Goal: Book appointment/travel/reservation

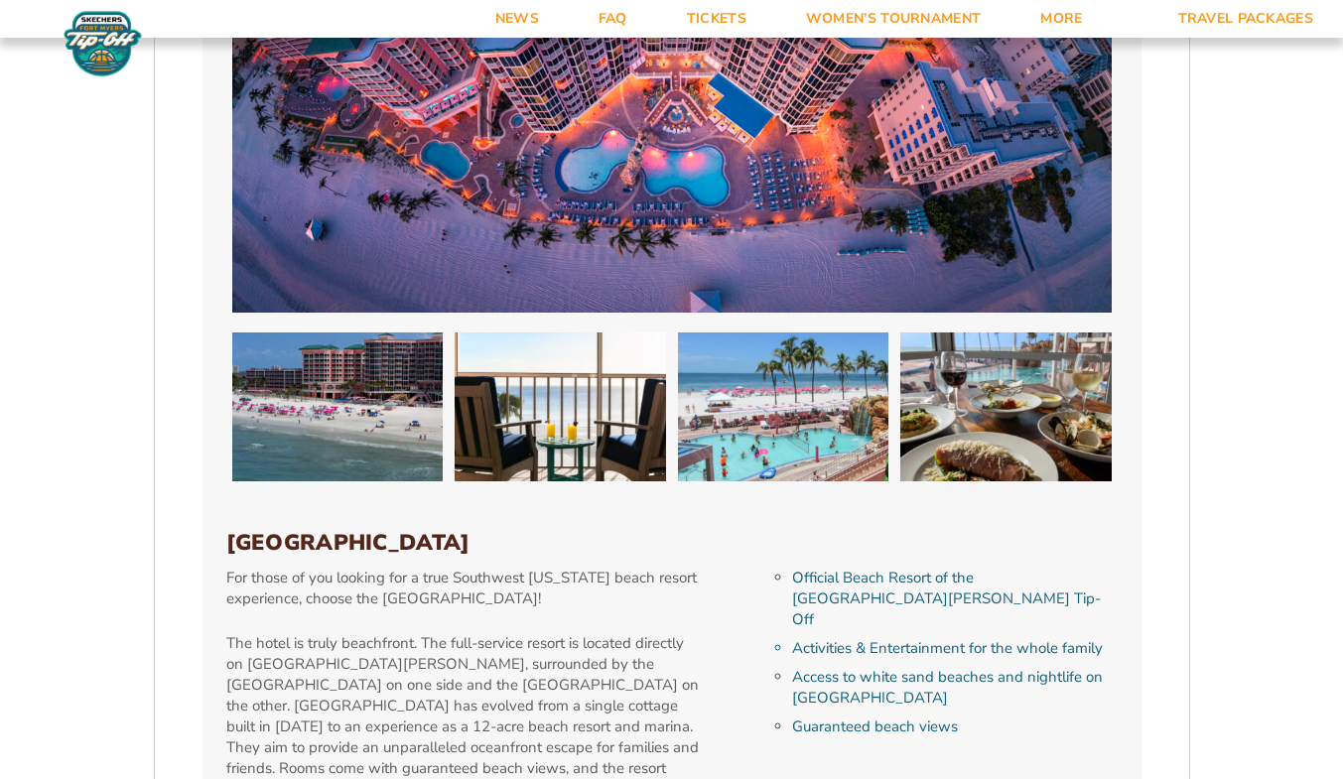
scroll to position [3971, 0]
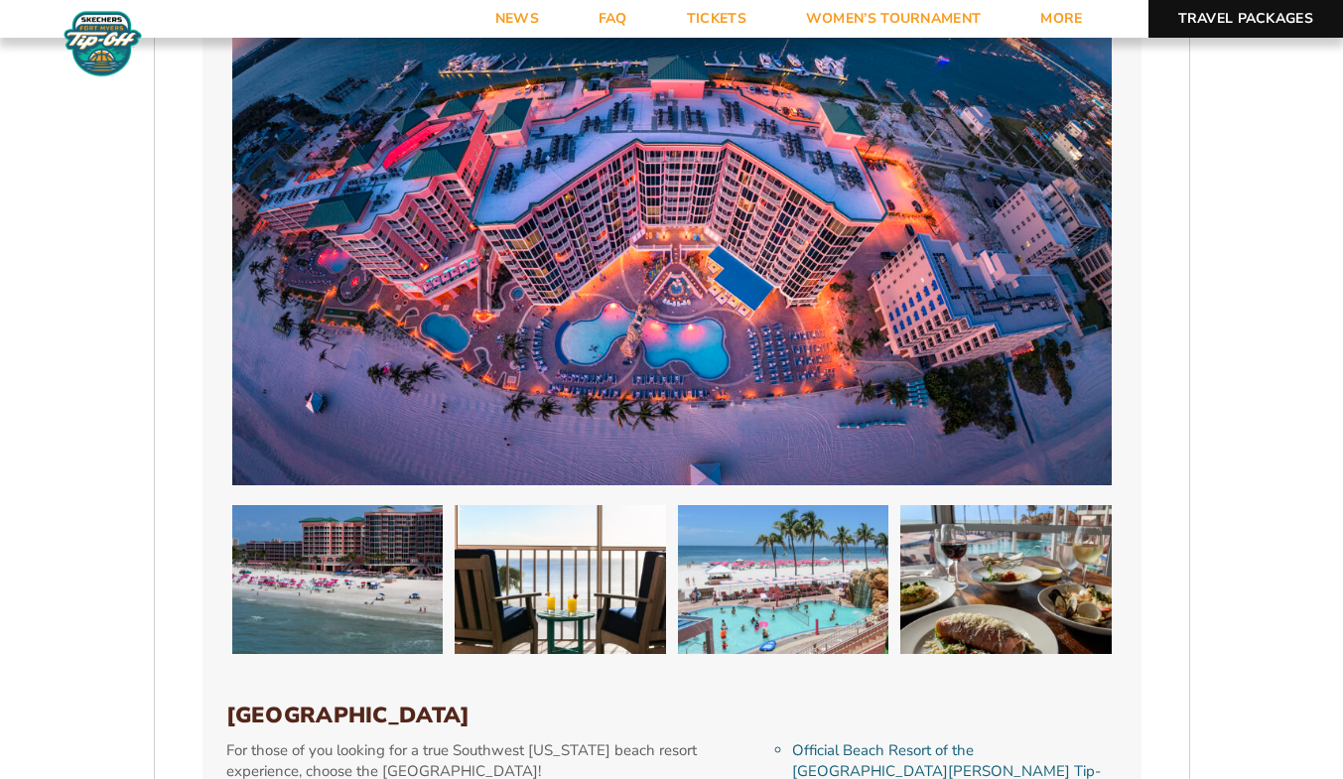
click at [1269, 15] on link "Travel Packages" at bounding box center [1246, 19] width 196 height 38
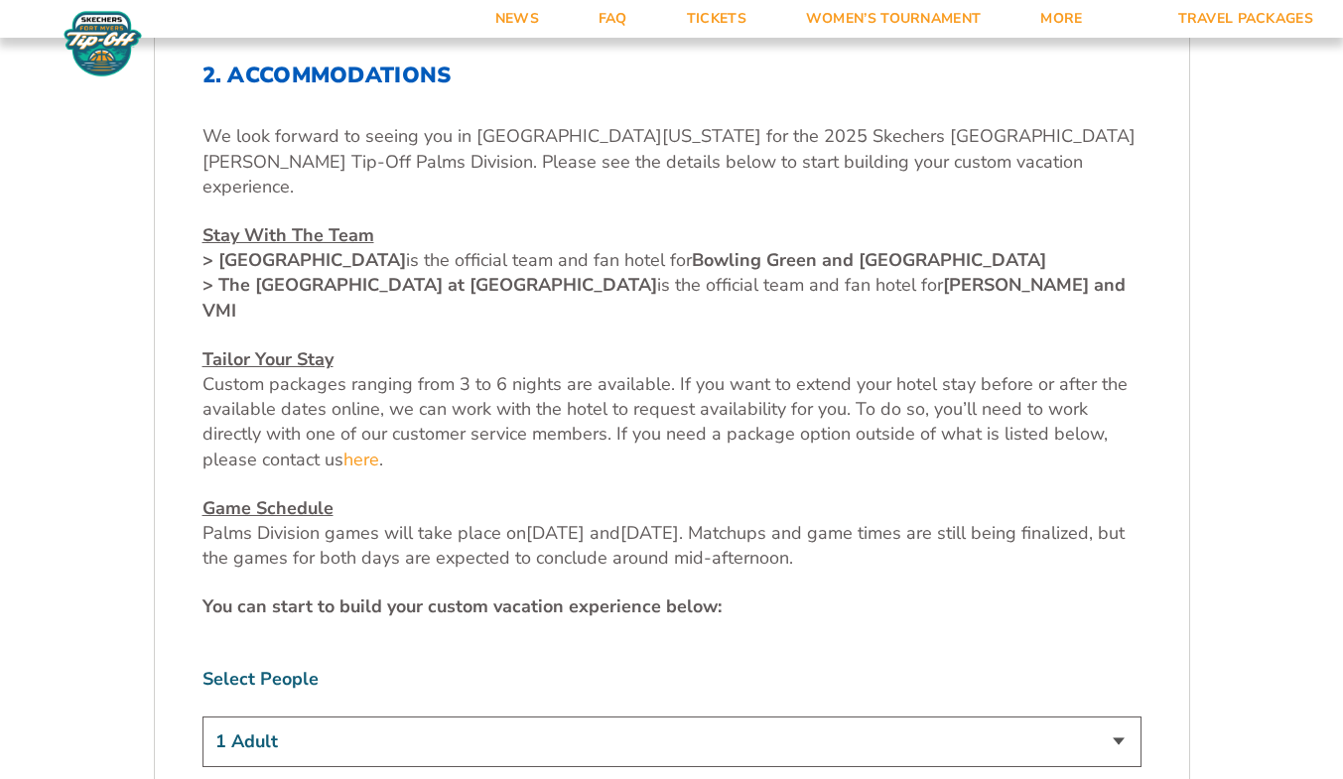
scroll to position [695, 0]
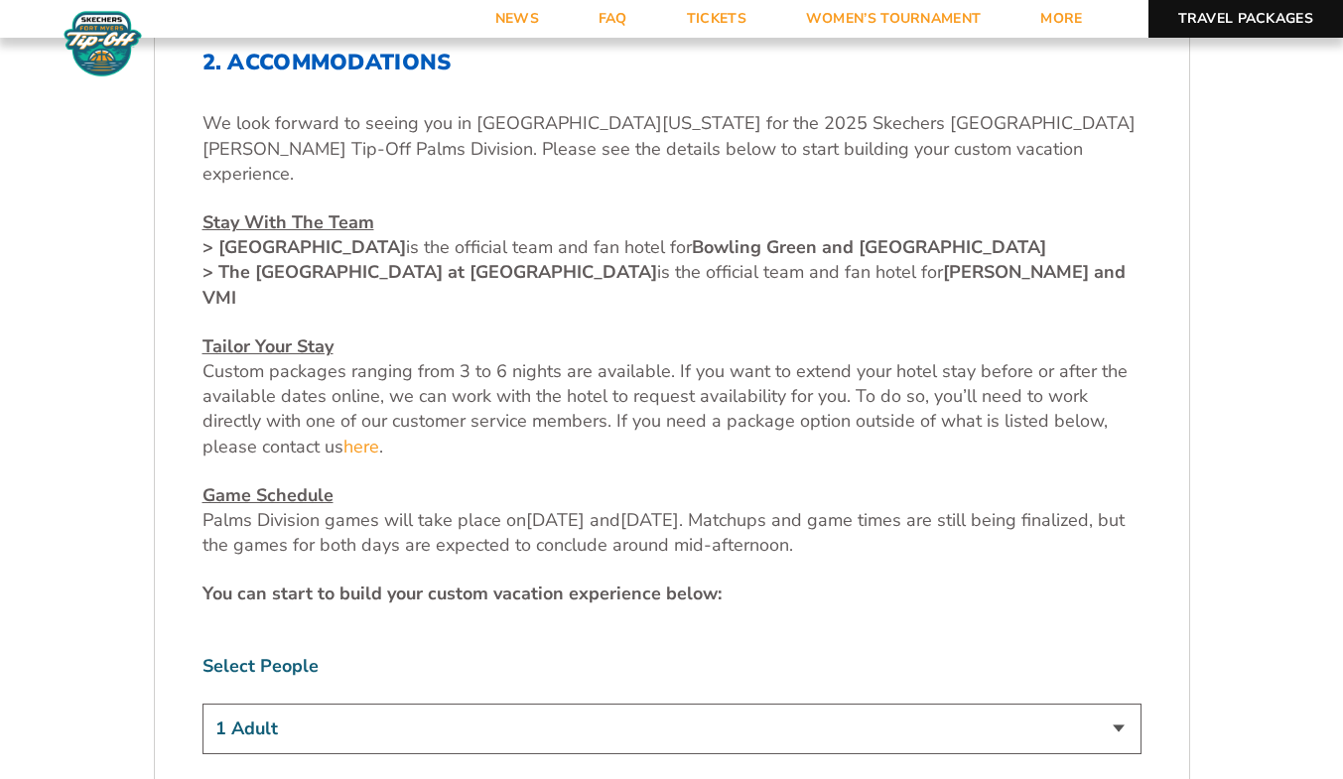
click at [1238, 12] on link "Travel Packages" at bounding box center [1246, 19] width 196 height 38
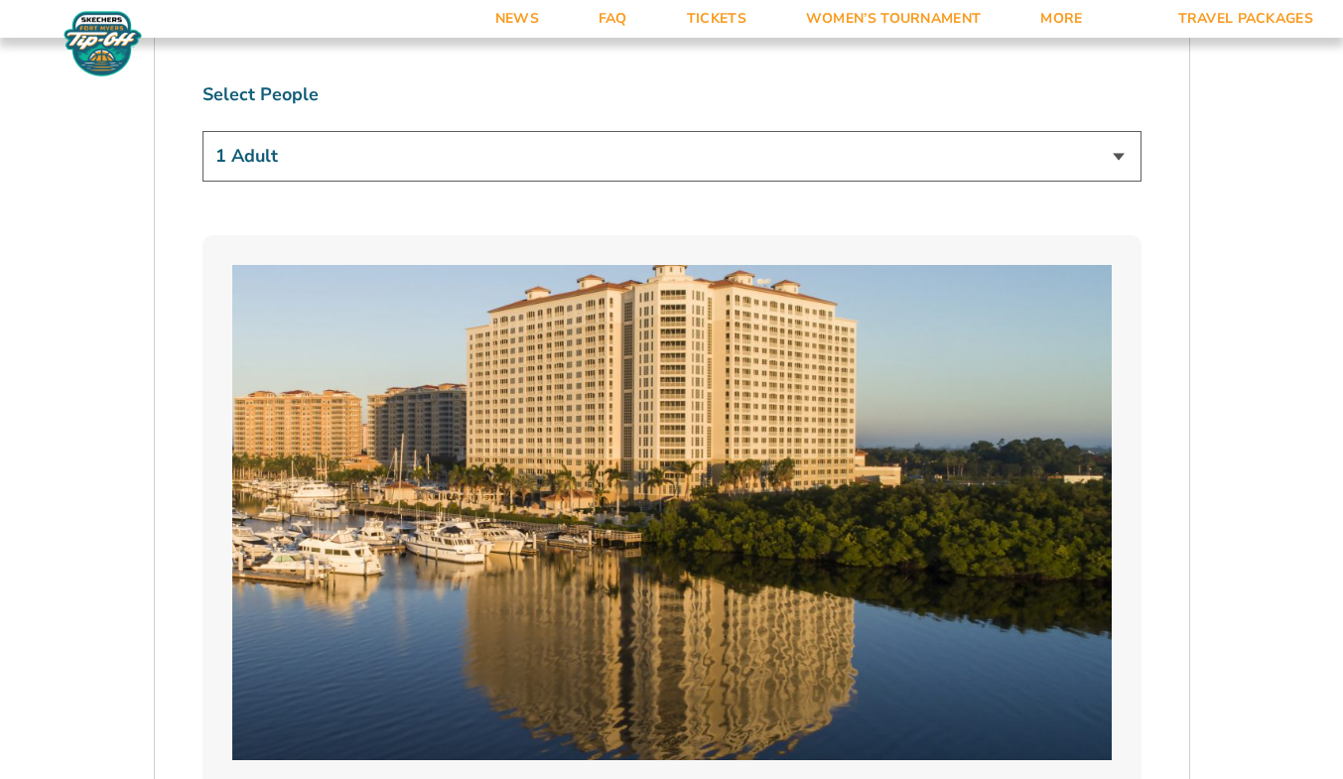
scroll to position [1290, 0]
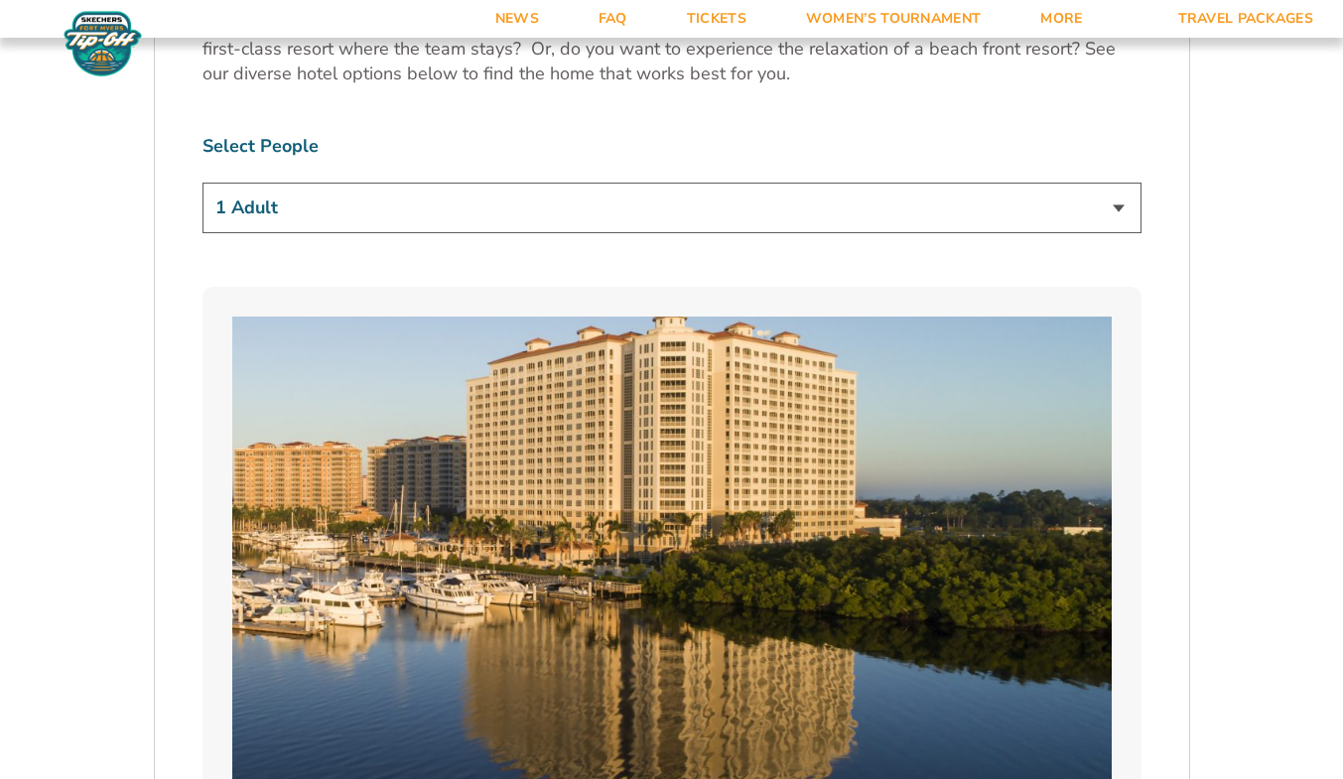
click at [1008, 205] on select "1 Adult 2 Adults 3 Adults 4 Adults 2 Adults + 1 Child 2 Adults + 2 Children 2 A…" at bounding box center [671, 208] width 939 height 51
select select "3 Adults"
click at [202, 183] on select "1 Adult 2 Adults 3 Adults 4 Adults 2 Adults + 1 Child 2 Adults + 2 Children 2 A…" at bounding box center [671, 208] width 939 height 51
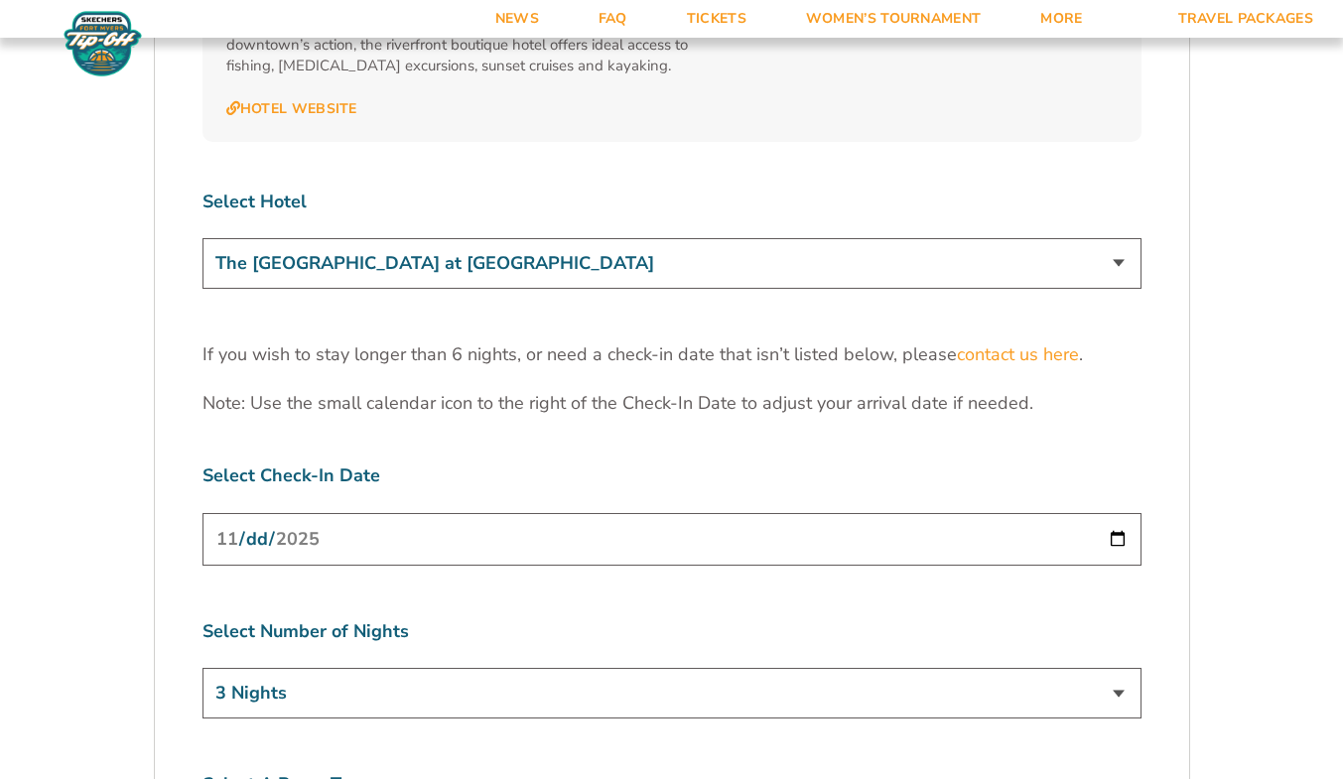
scroll to position [6154, 0]
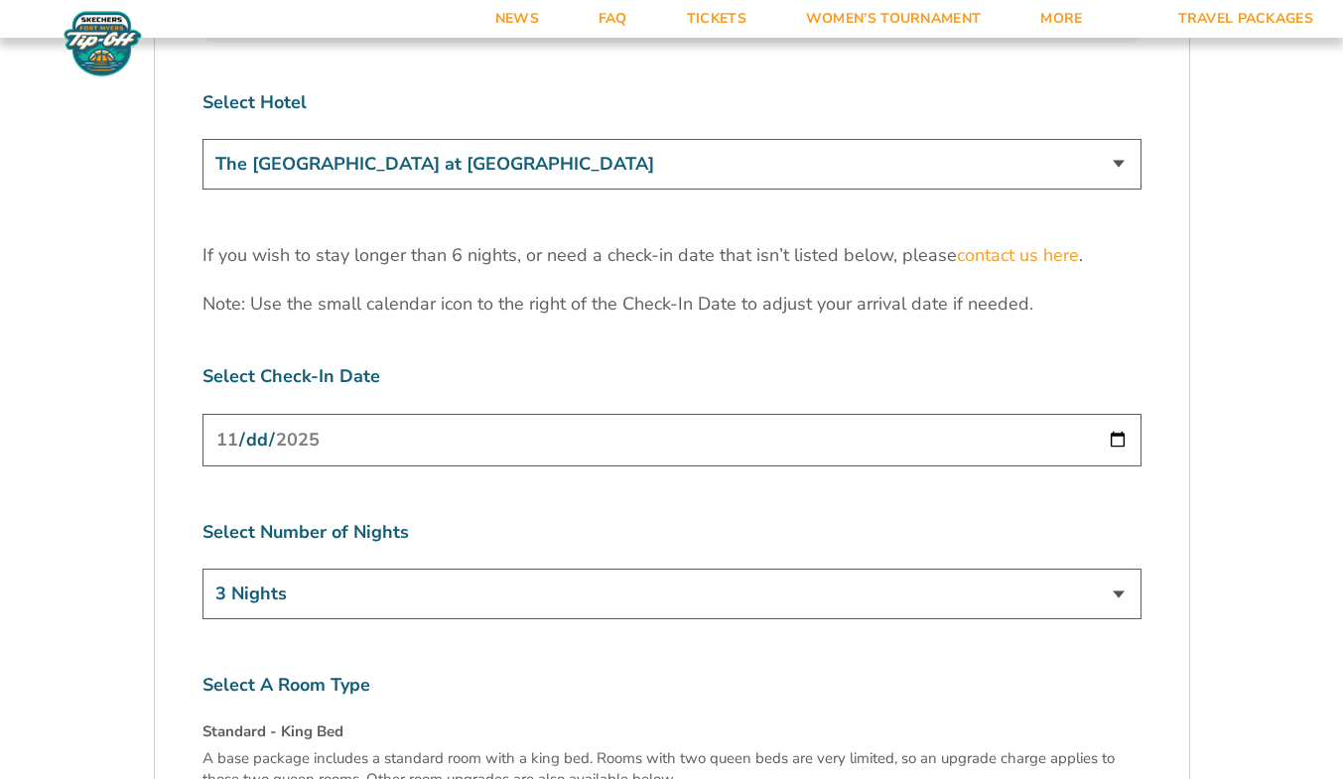
click at [1118, 414] on input "[DATE]" at bounding box center [671, 440] width 939 height 53
type input "2025-11-23"
click at [1127, 569] on select "3 Nights 4 Nights 5 Nights 6 Nights" at bounding box center [671, 594] width 939 height 51
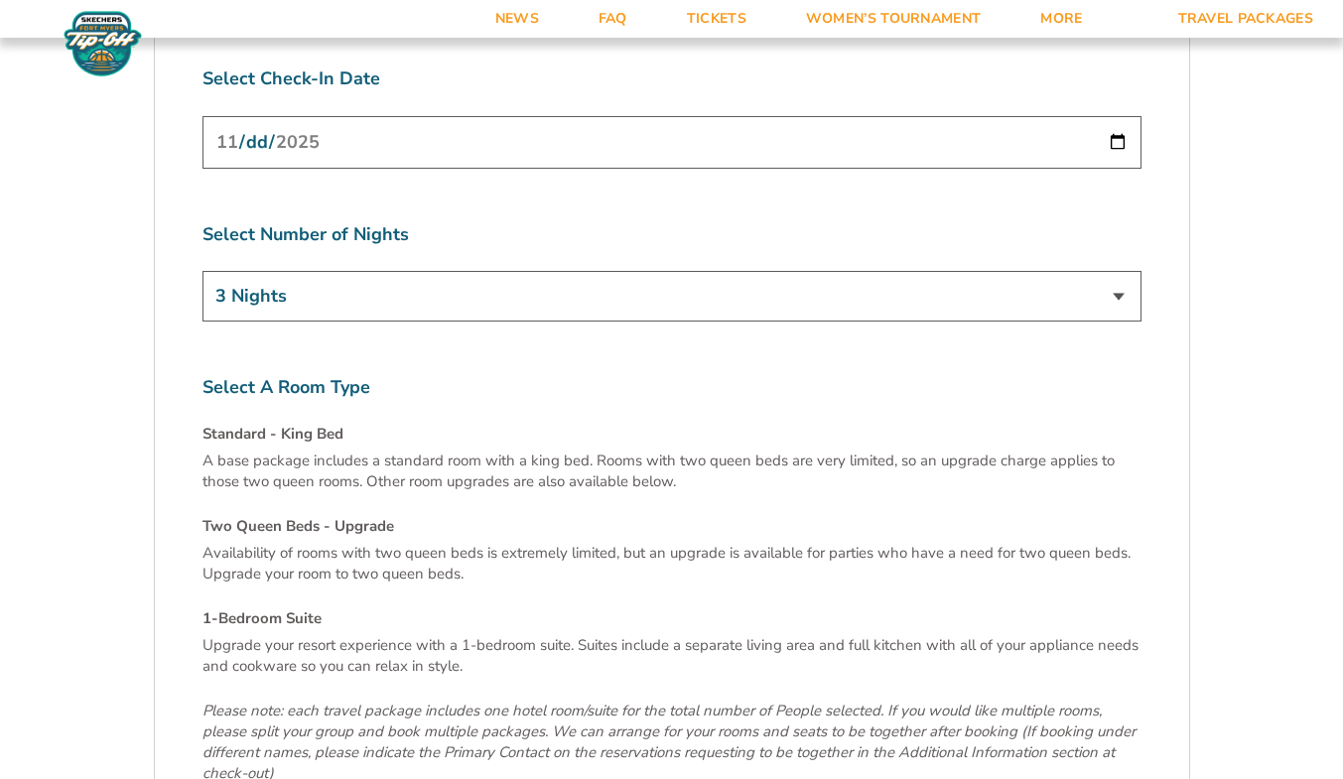
scroll to position [6254, 0]
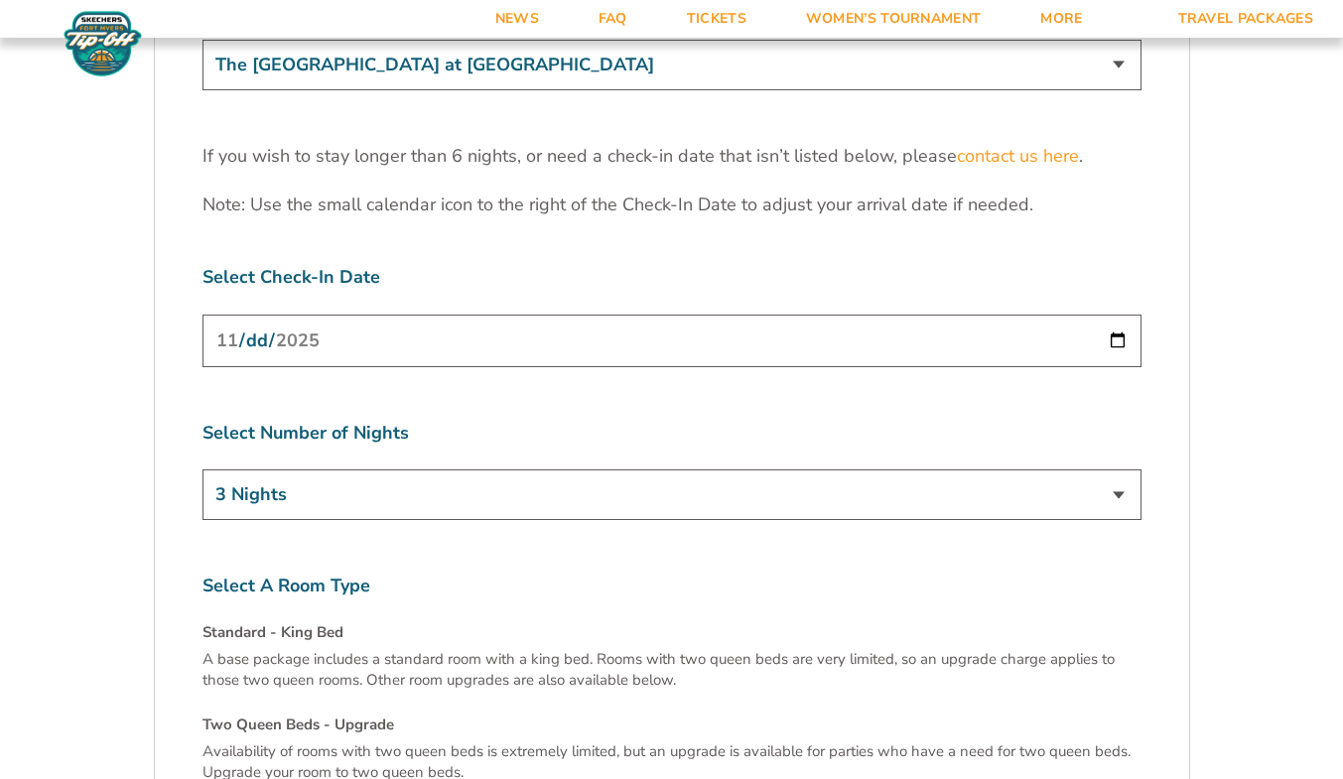
click at [1119, 470] on select "3 Nights 4 Nights 5 Nights 6 Nights" at bounding box center [671, 495] width 939 height 51
click at [1122, 315] on input "2025-11-23" at bounding box center [671, 341] width 939 height 53
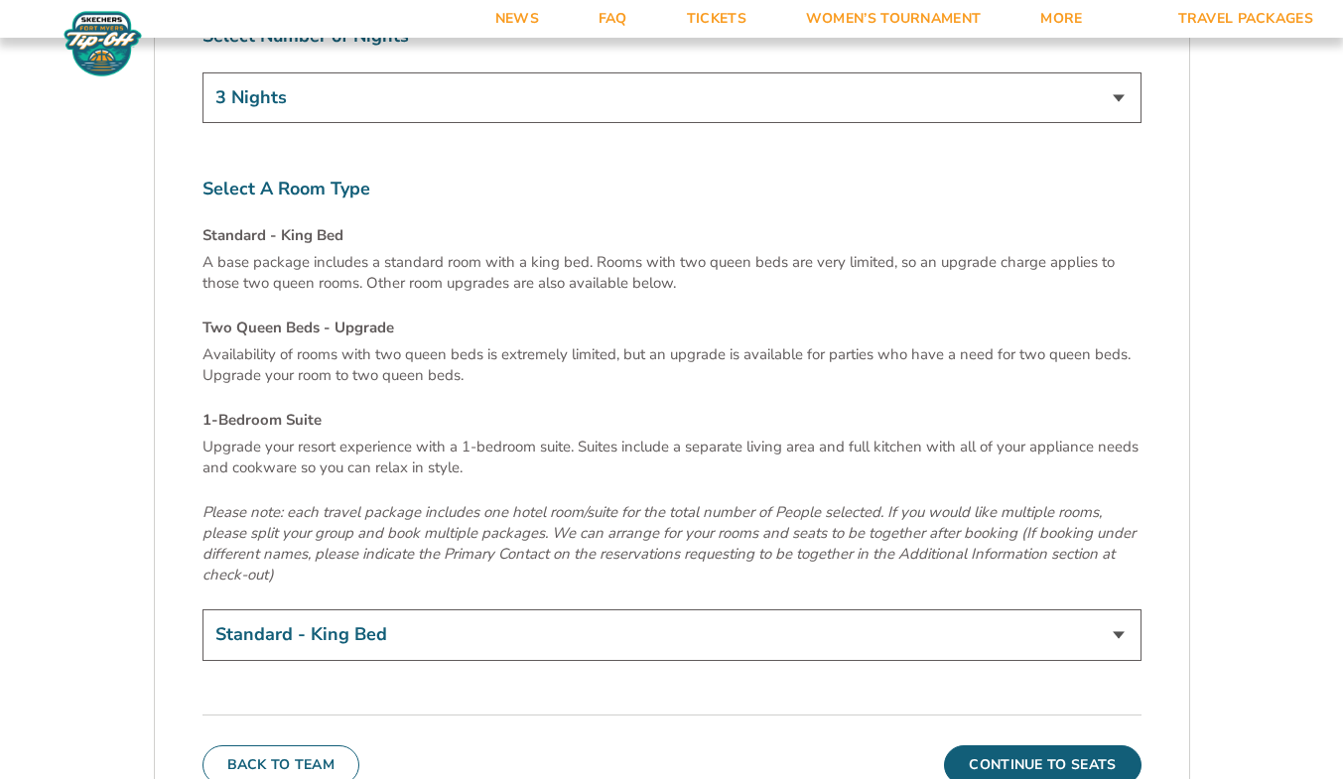
scroll to position [6849, 0]
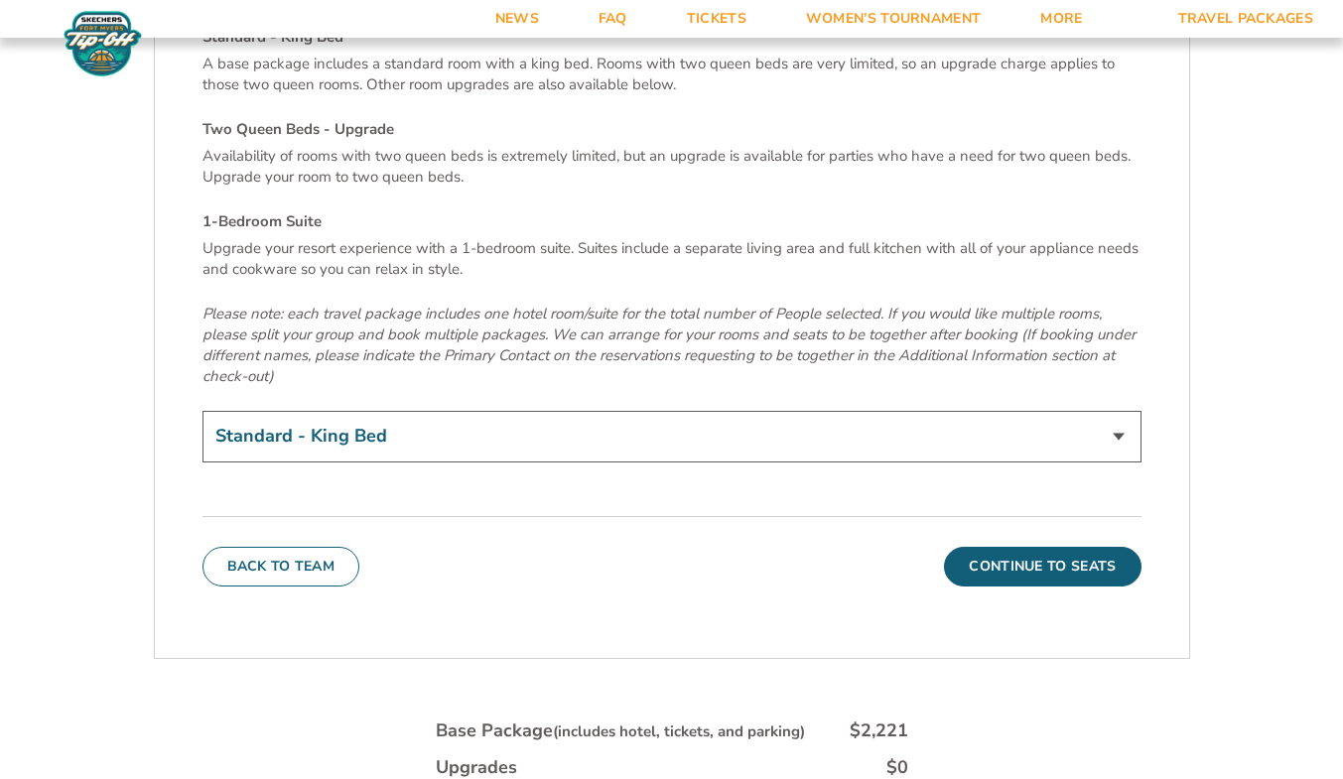
click at [1114, 411] on select "Standard - King Bed Two Queen Beds - Upgrade (+$15 per night) 1-Bedroom Suite (…" at bounding box center [671, 436] width 939 height 51
select select "Two Queen Beds - Upgrade"
click at [202, 411] on select "Standard - King Bed Two Queen Beds - Upgrade (+$15 per night) 1-Bedroom Suite (…" at bounding box center [671, 436] width 939 height 51
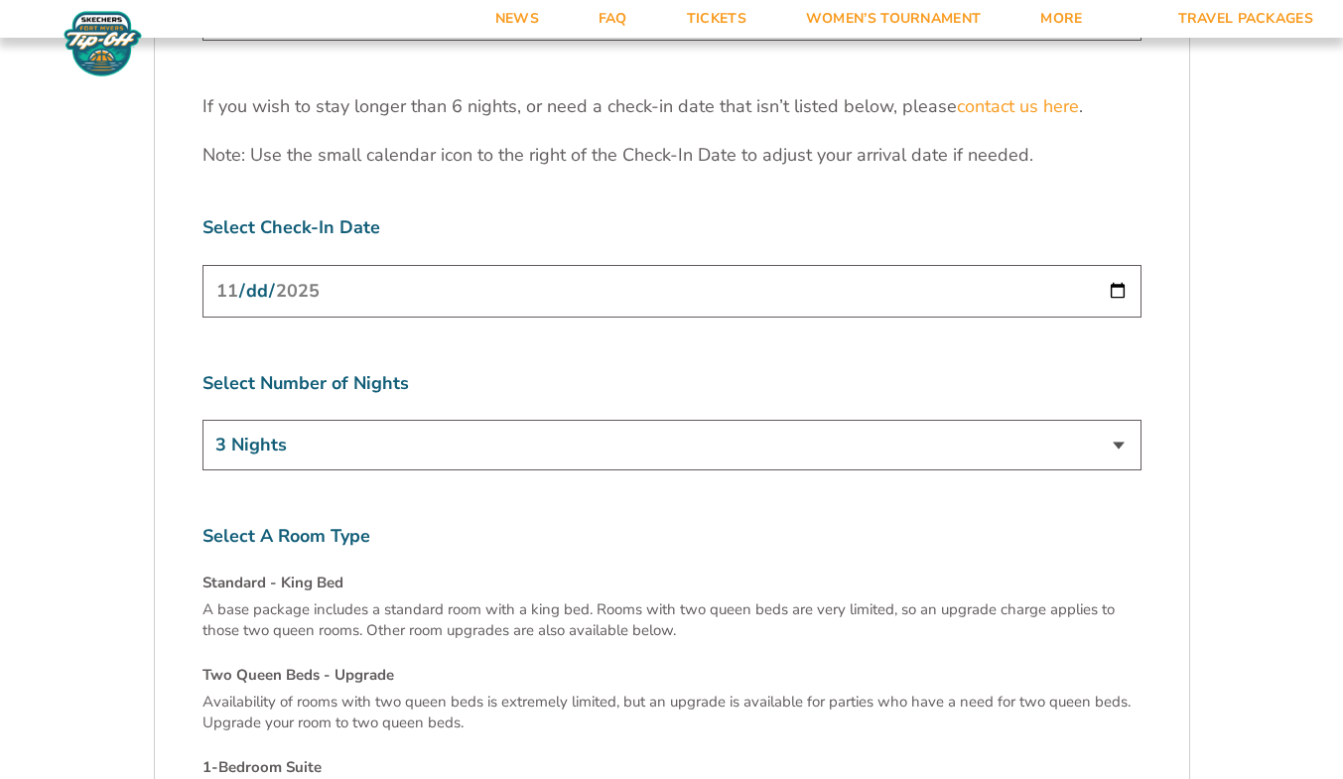
scroll to position [6055, 0]
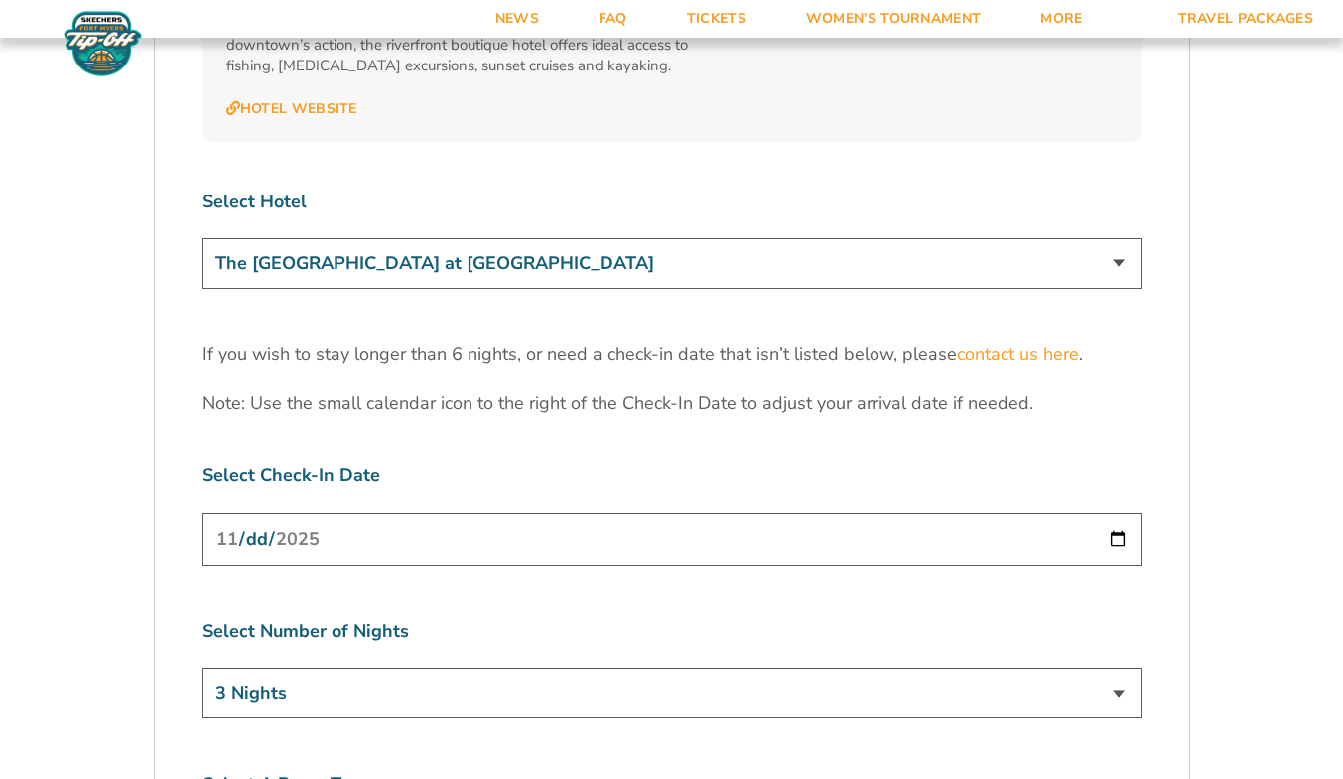
click at [1129, 238] on select "The Westin Cape Coral Resort at Marina Village Margaritaville Beach Resort Pink…" at bounding box center [671, 263] width 939 height 51
click at [202, 238] on select "The Westin Cape Coral Resort at Marina Village Margaritaville Beach Resort Pink…" at bounding box center [671, 263] width 939 height 51
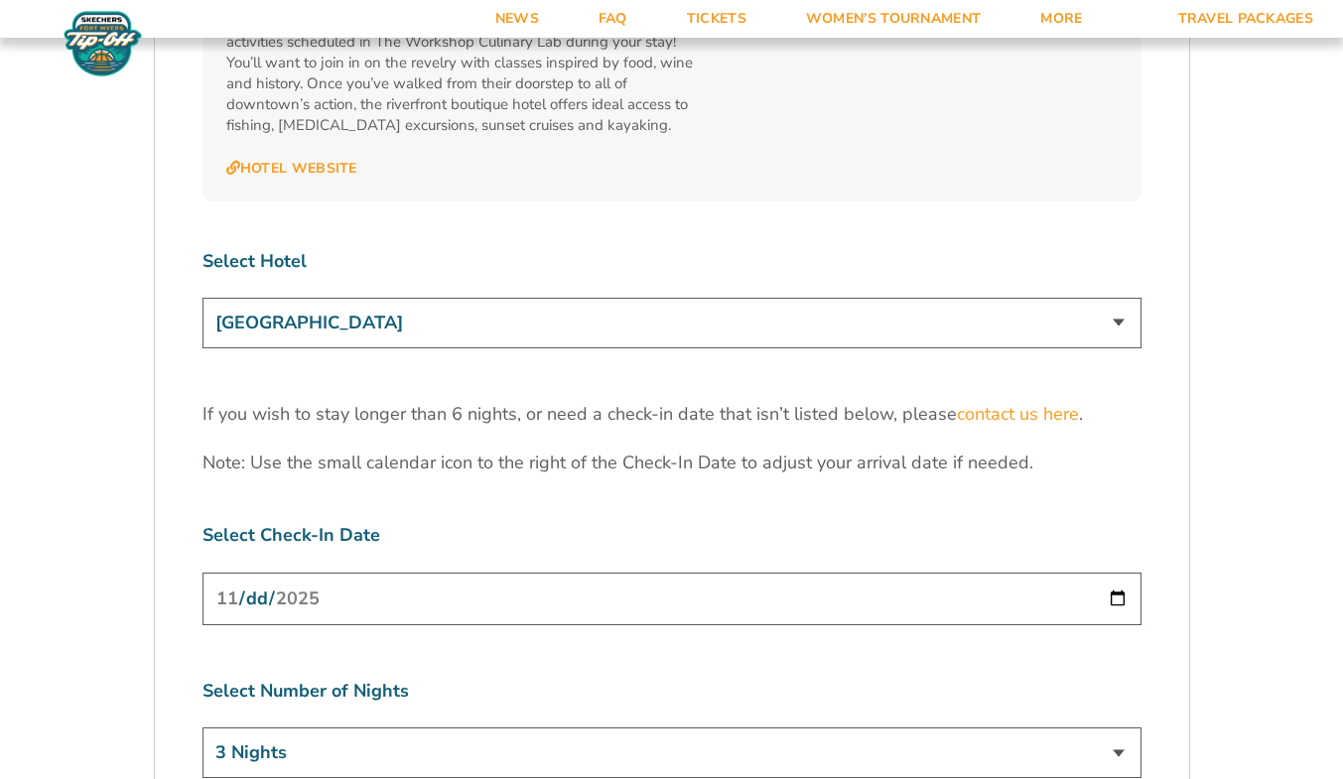
scroll to position [5956, 0]
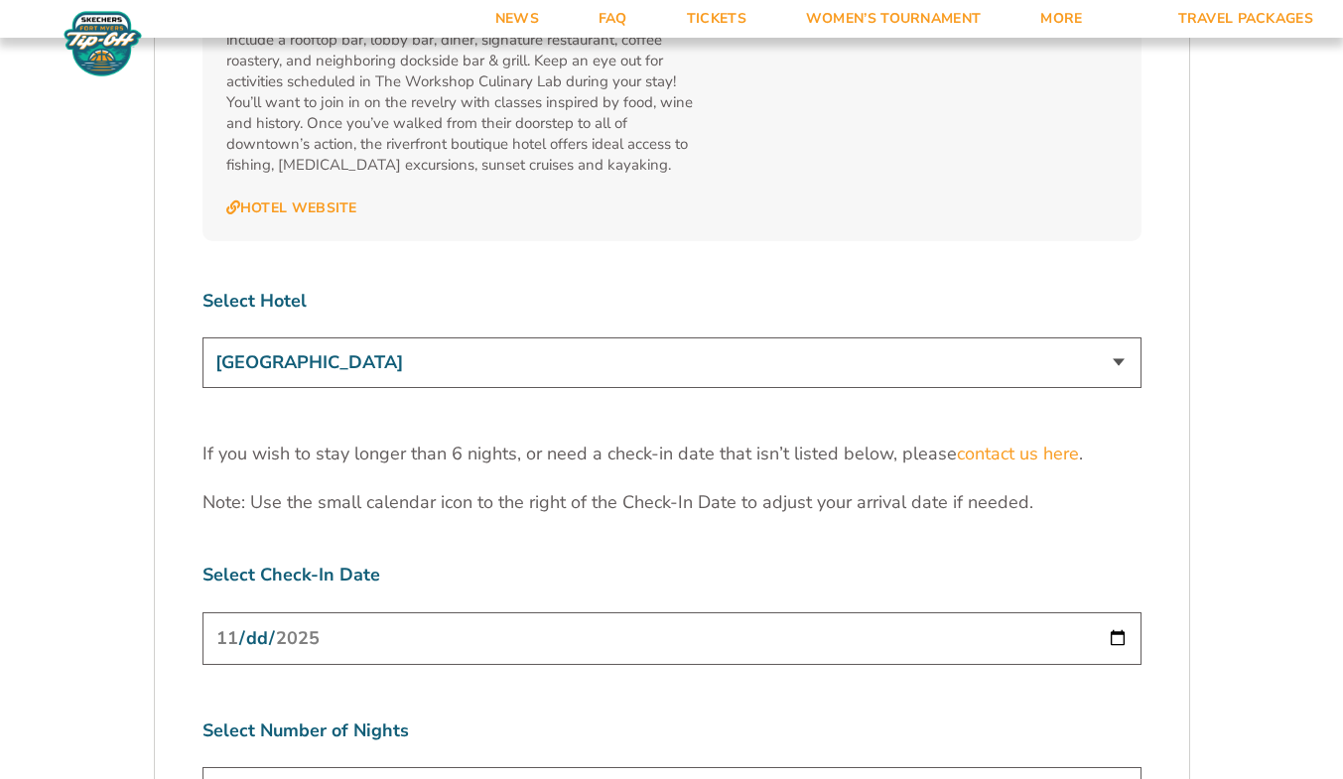
click at [1116, 337] on select "The Westin Cape Coral Resort at Marina Village Margaritaville Beach Resort Pink…" at bounding box center [671, 362] width 939 height 51
click at [202, 337] on select "The Westin Cape Coral Resort at Marina Village Margaritaville Beach Resort Pink…" at bounding box center [671, 362] width 939 height 51
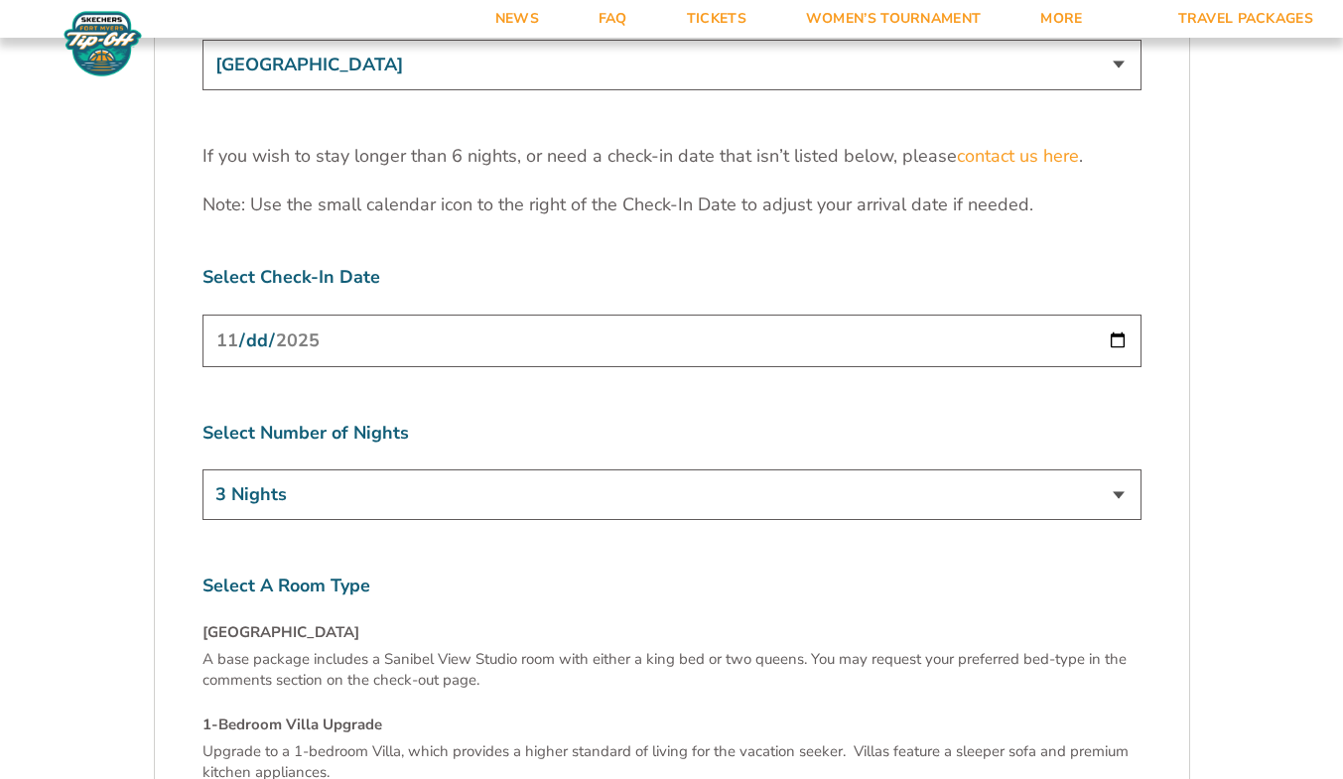
scroll to position [5857, 0]
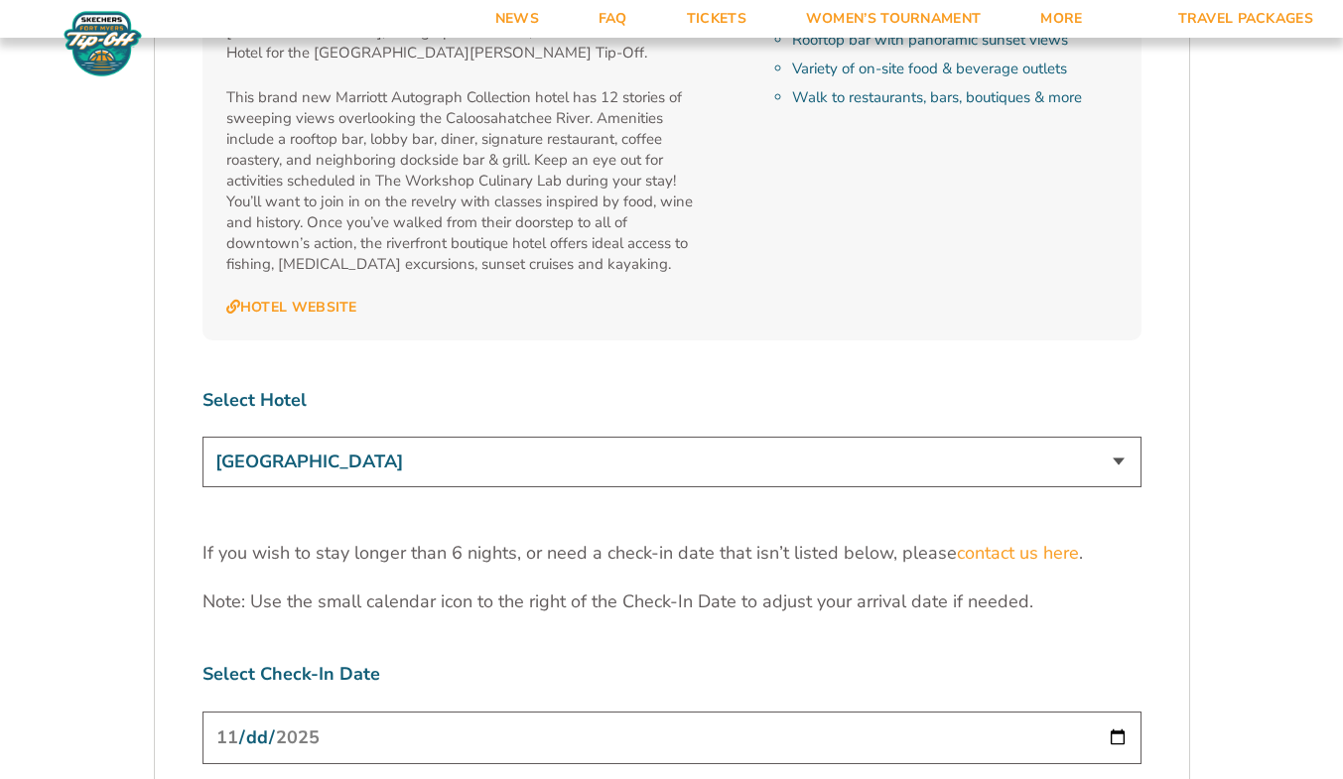
click at [1083, 437] on select "The Westin Cape Coral Resort at Marina Village Margaritaville Beach Resort Pink…" at bounding box center [671, 462] width 939 height 51
click at [202, 437] on select "The Westin Cape Coral Resort at Marina Village Margaritaville Beach Resort Pink…" at bounding box center [671, 462] width 939 height 51
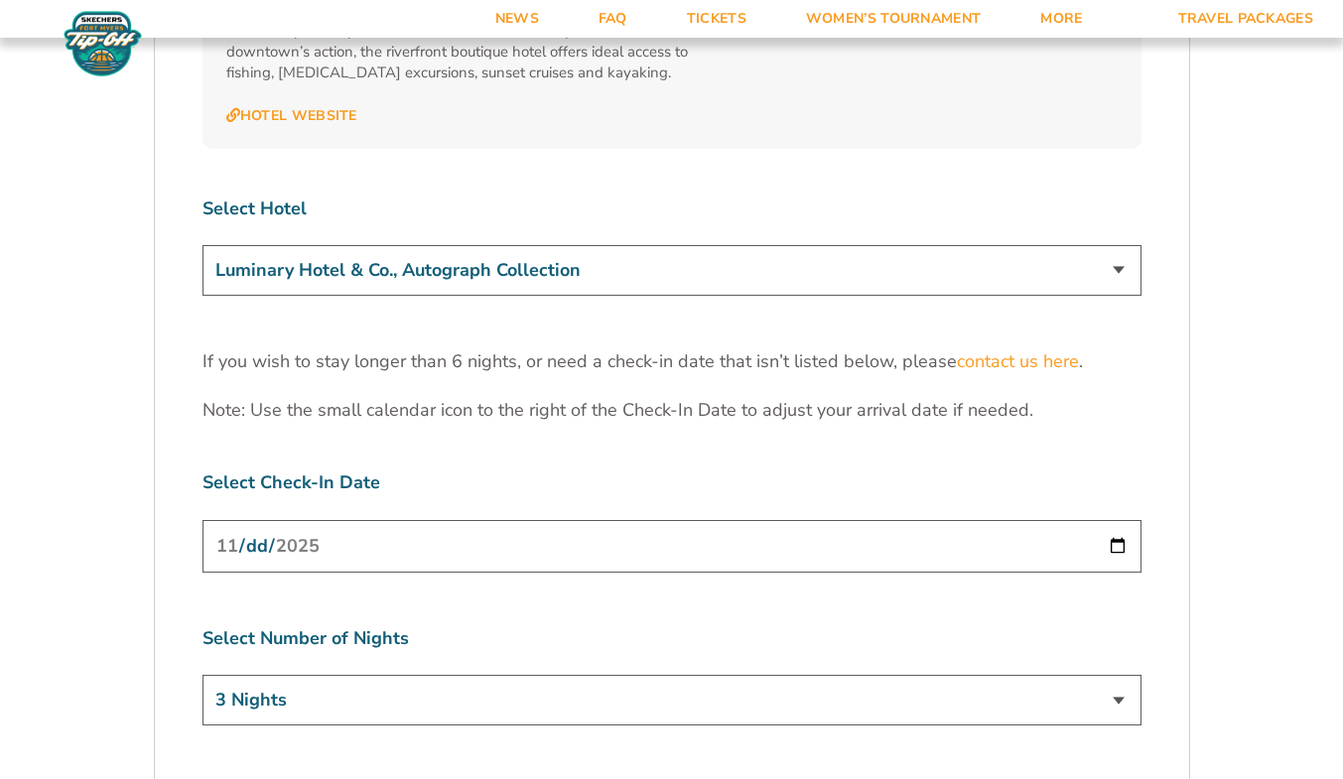
scroll to position [5956, 0]
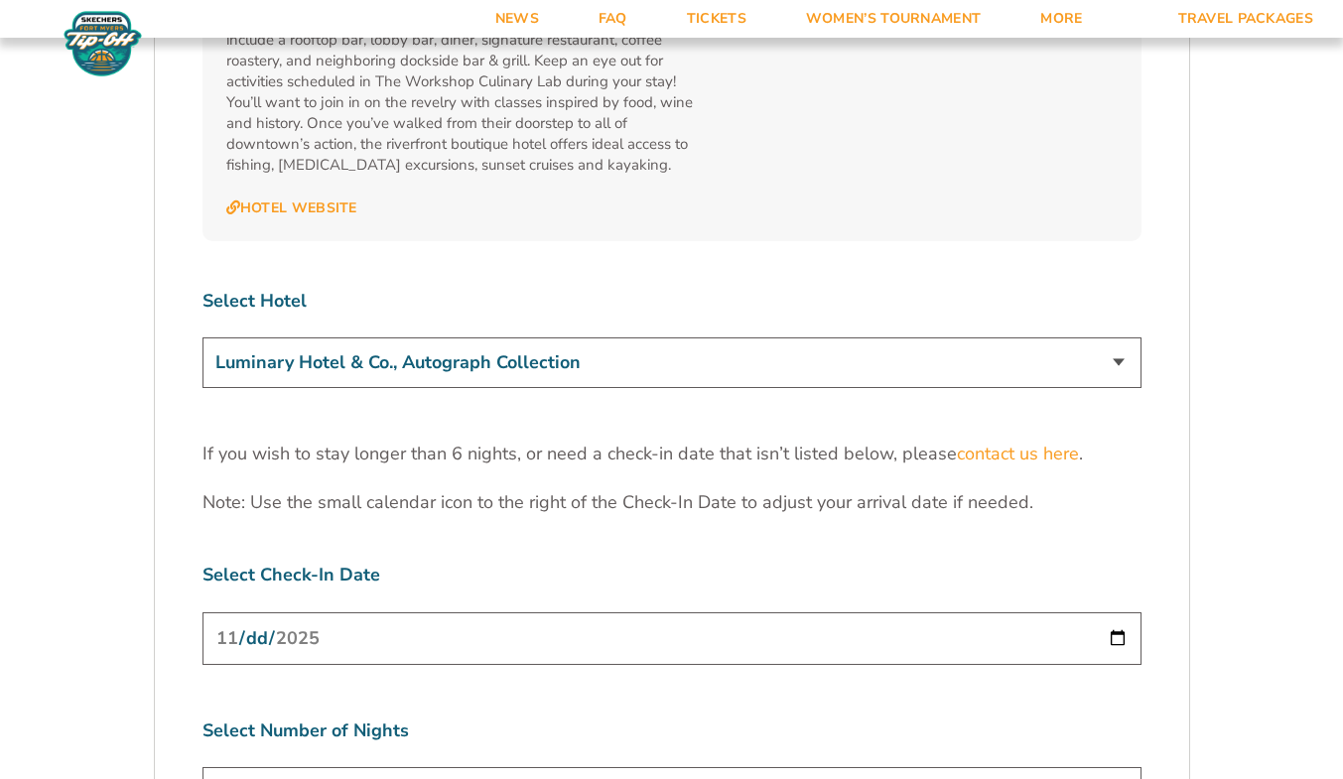
click at [1103, 337] on select "The Westin Cape Coral Resort at Marina Village Margaritaville Beach Resort Pink…" at bounding box center [671, 362] width 939 height 51
select select "18749"
click at [202, 337] on select "The Westin Cape Coral Resort at Marina Village Margaritaville Beach Resort Pink…" at bounding box center [671, 362] width 939 height 51
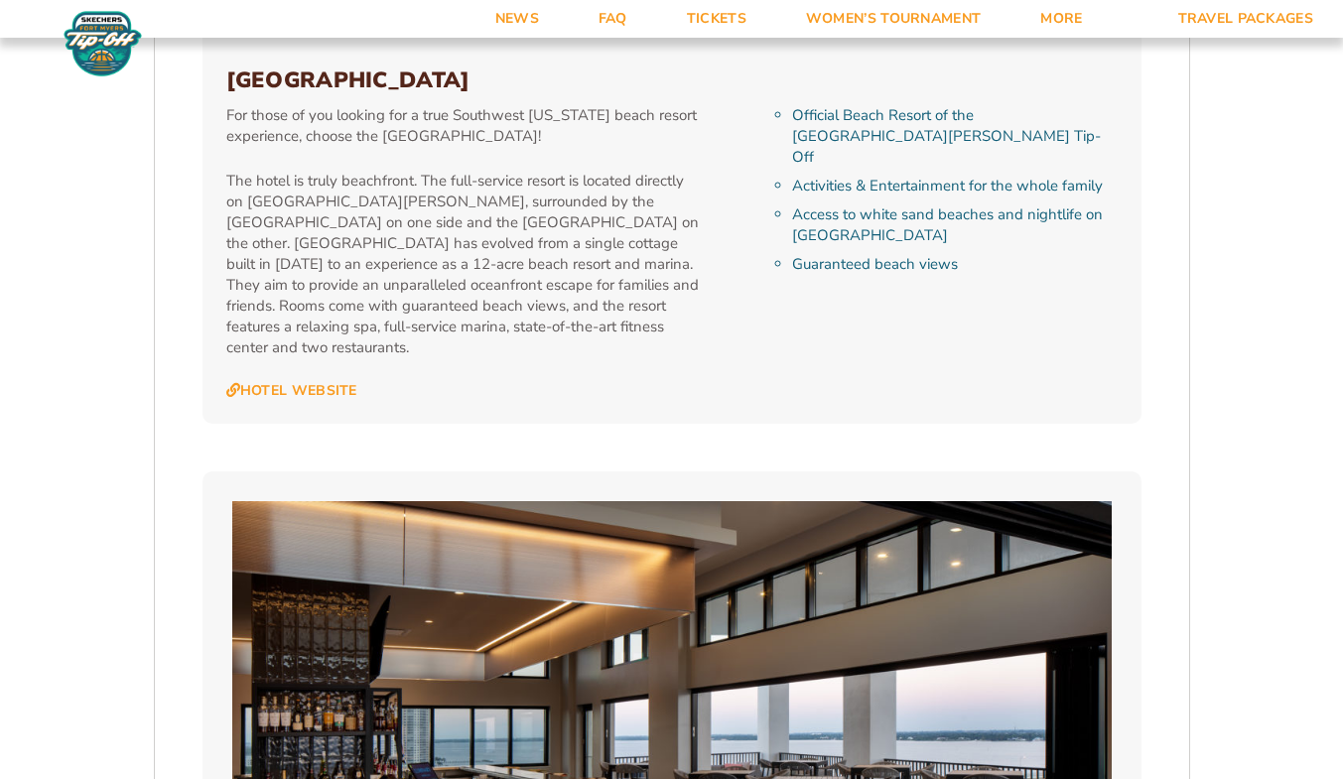
scroll to position [4268, 0]
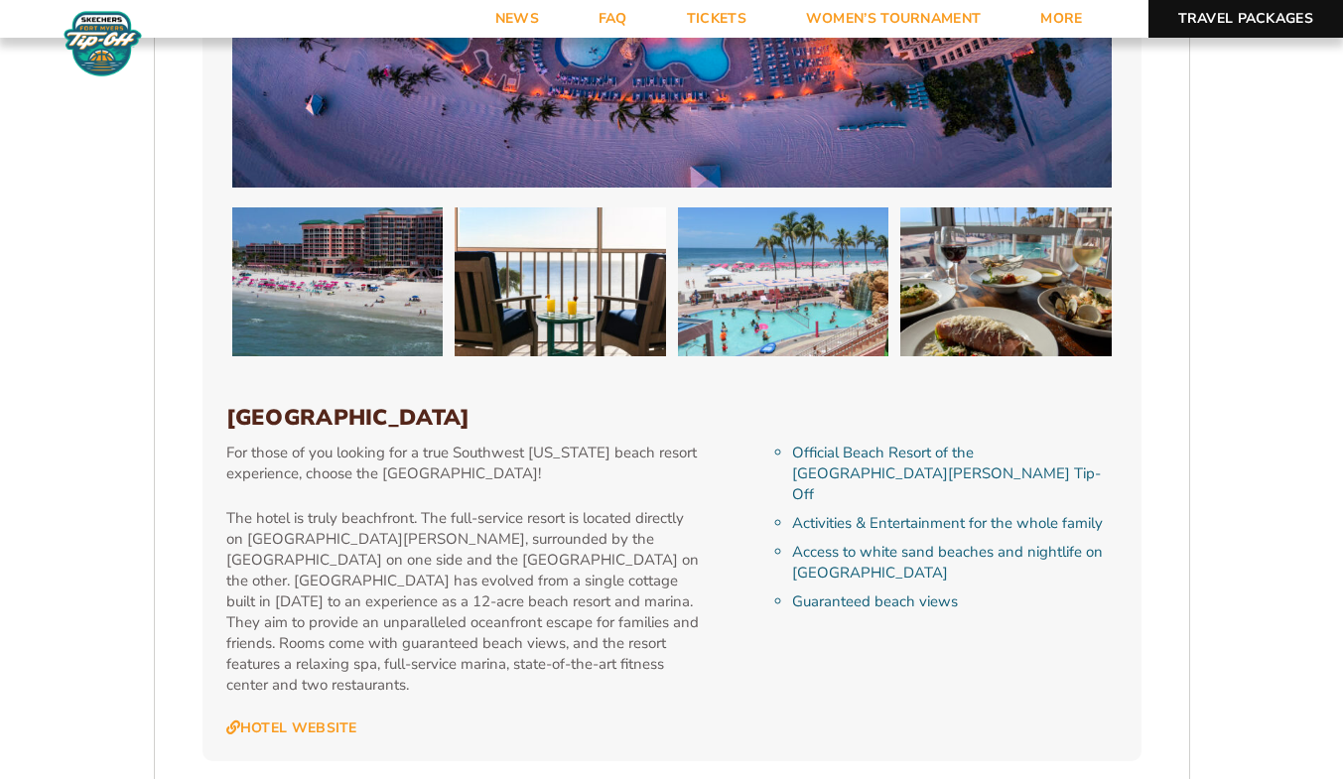
click at [1220, 12] on link "Travel Packages" at bounding box center [1246, 19] width 196 height 38
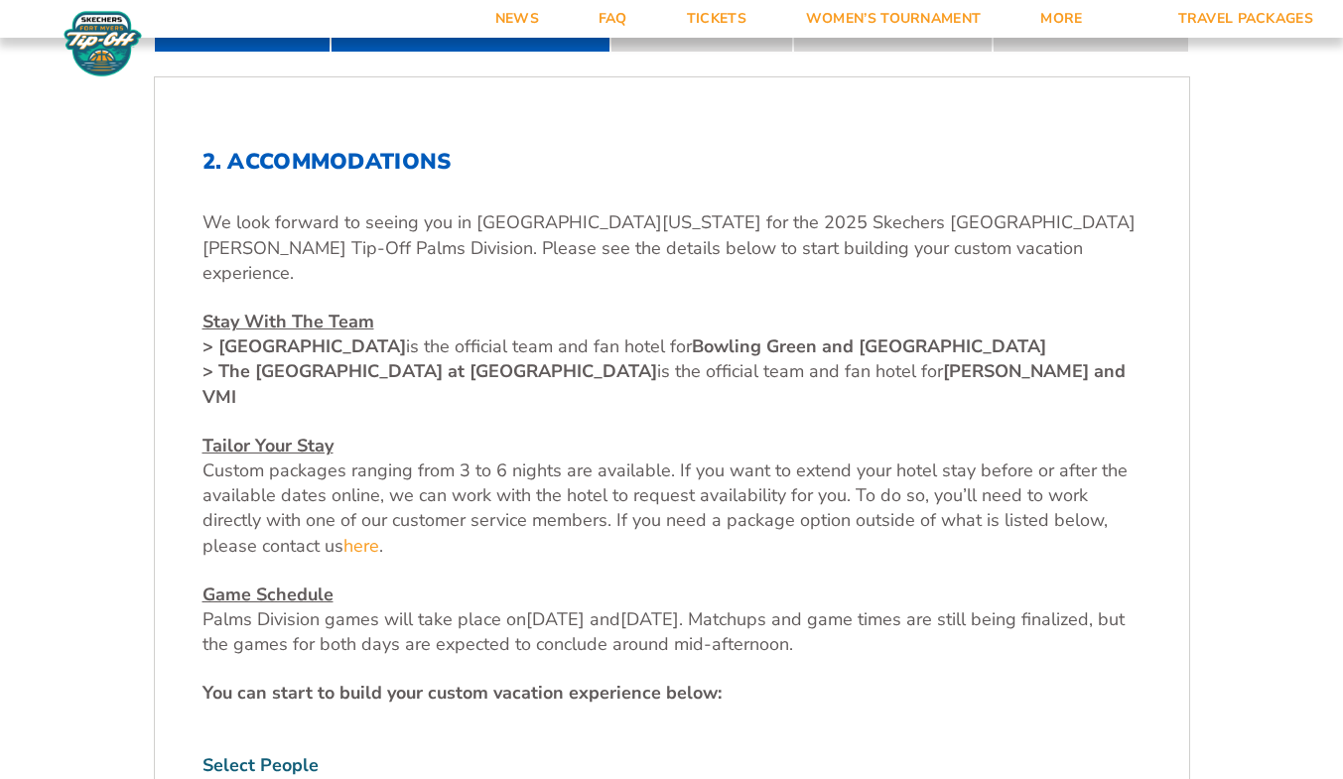
scroll to position [1092, 0]
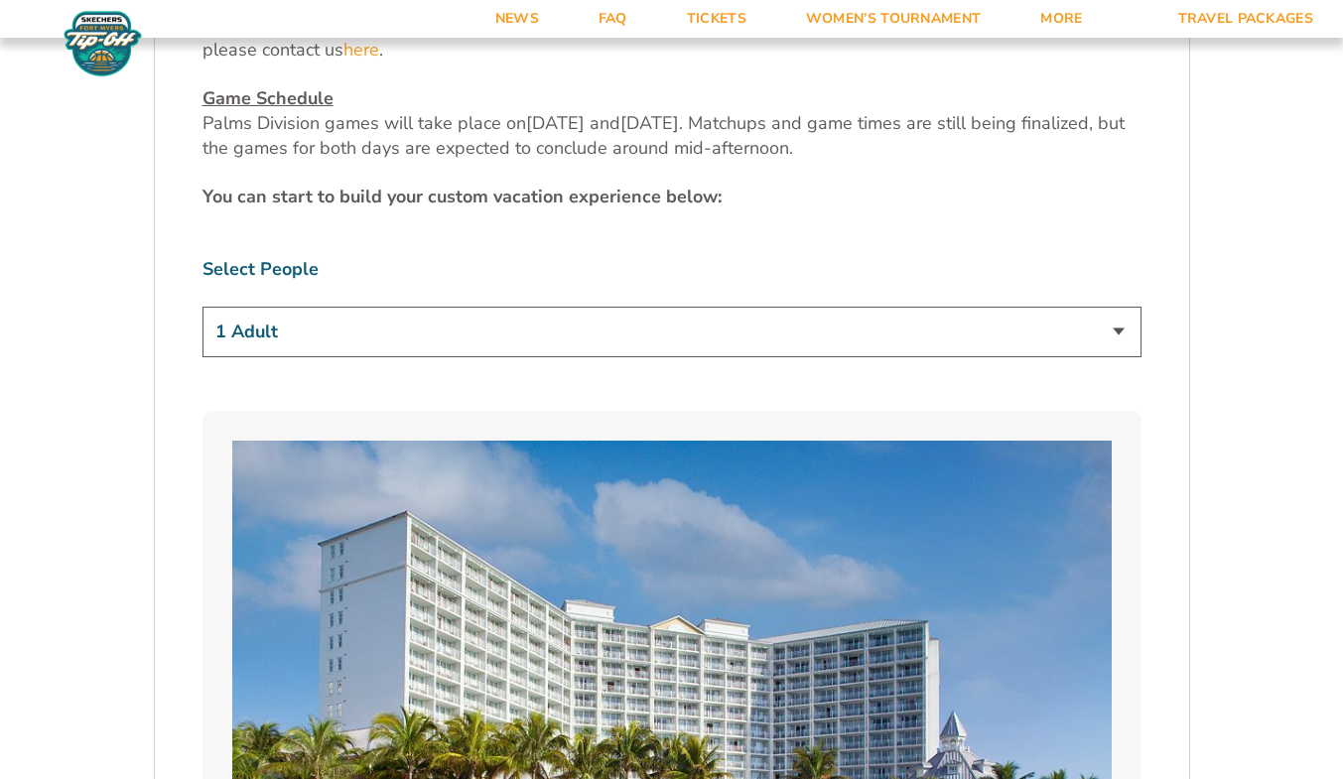
click at [1109, 307] on select "1 Adult 2 Adults 3 Adults 4 Adults 2 Adults + 1 Child 2 Adults + 2 Children 2 A…" at bounding box center [671, 332] width 939 height 51
select select "3 Adults"
click at [202, 307] on select "1 Adult 2 Adults 3 Adults 4 Adults 2 Adults + 1 Child 2 Adults + 2 Children 2 A…" at bounding box center [671, 332] width 939 height 51
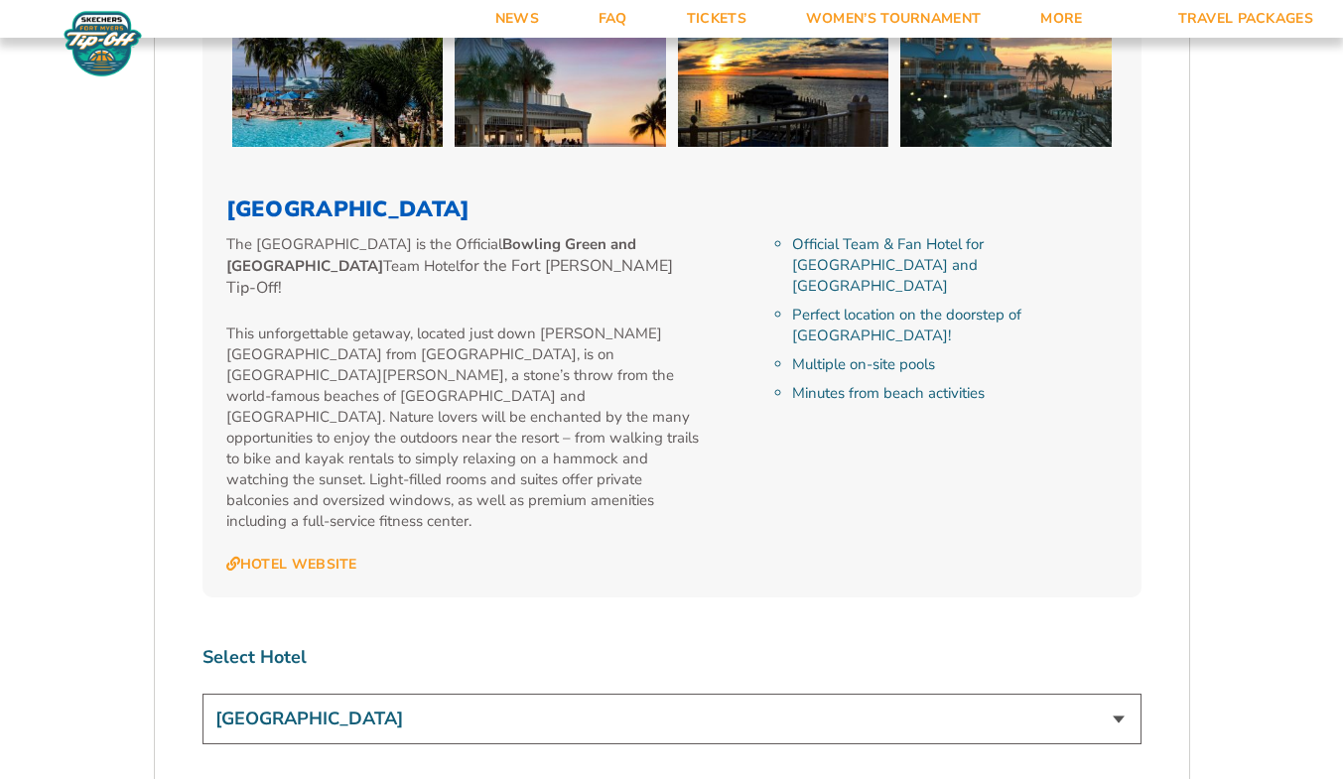
scroll to position [2184, 0]
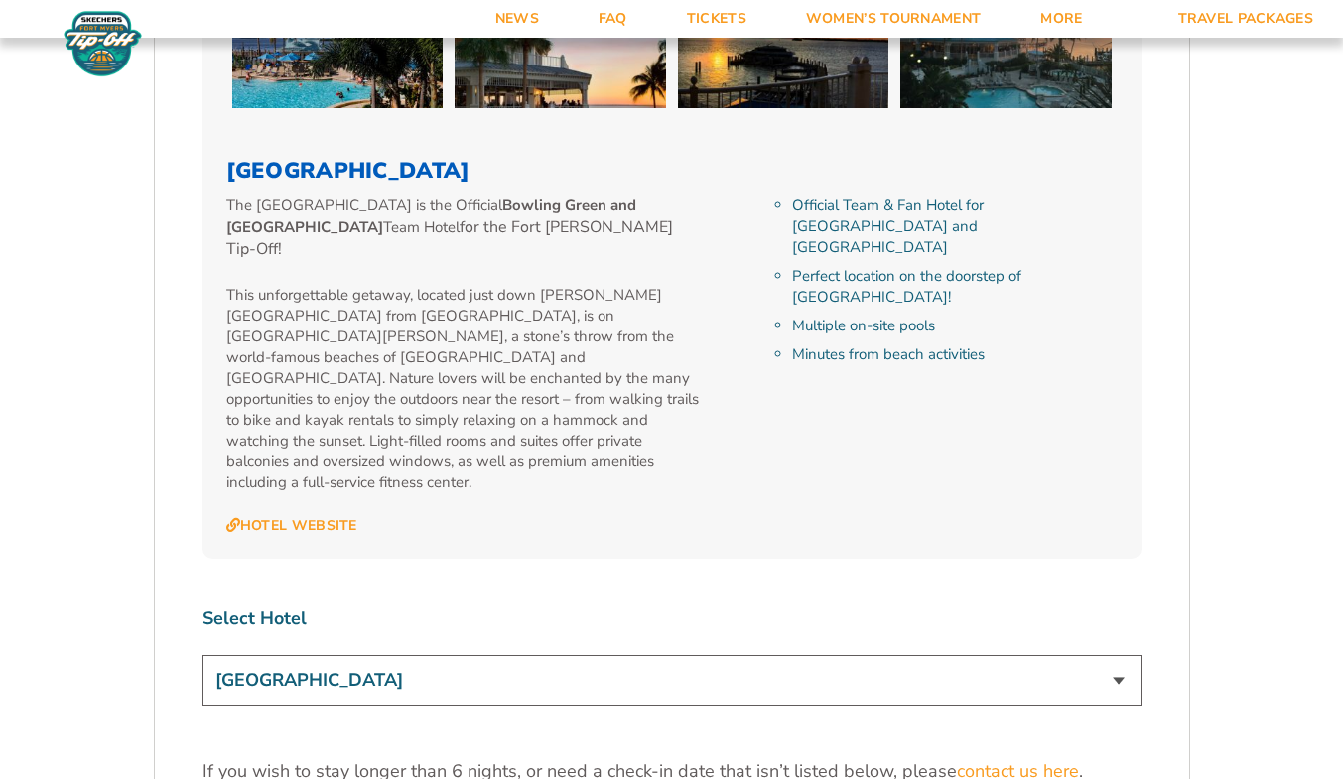
click at [800, 655] on select "[GEOGRAPHIC_DATA]" at bounding box center [671, 680] width 939 height 51
click at [798, 655] on select "[GEOGRAPHIC_DATA]" at bounding box center [671, 680] width 939 height 51
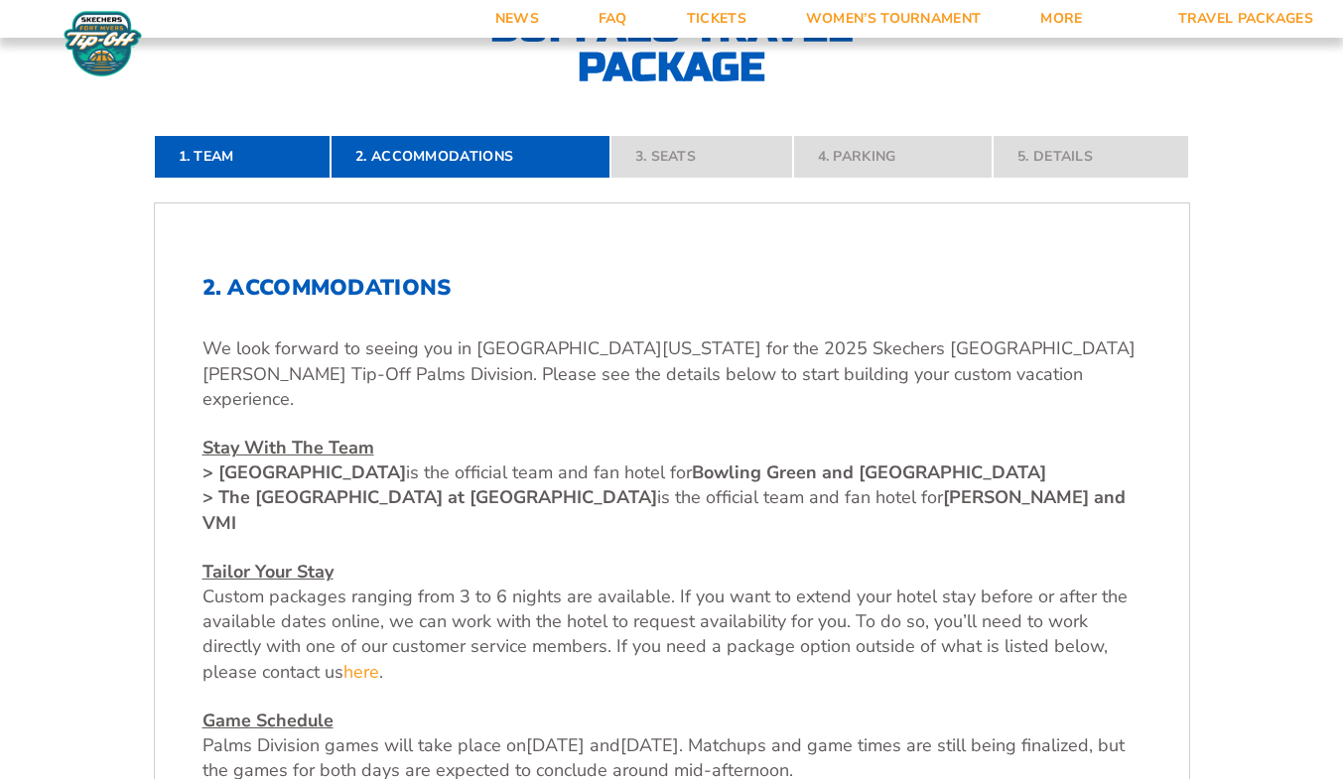
scroll to position [397, 0]
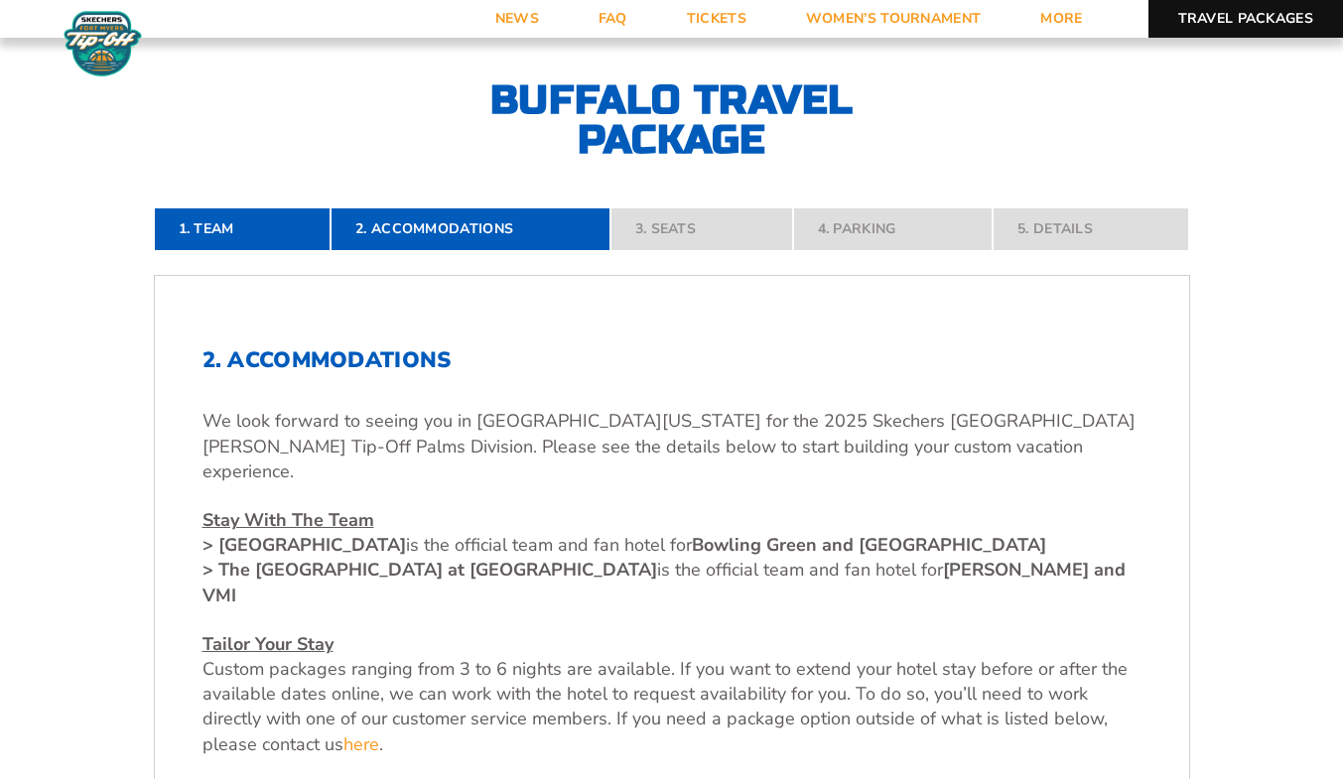
click at [1223, 24] on link "Travel Packages" at bounding box center [1246, 19] width 196 height 38
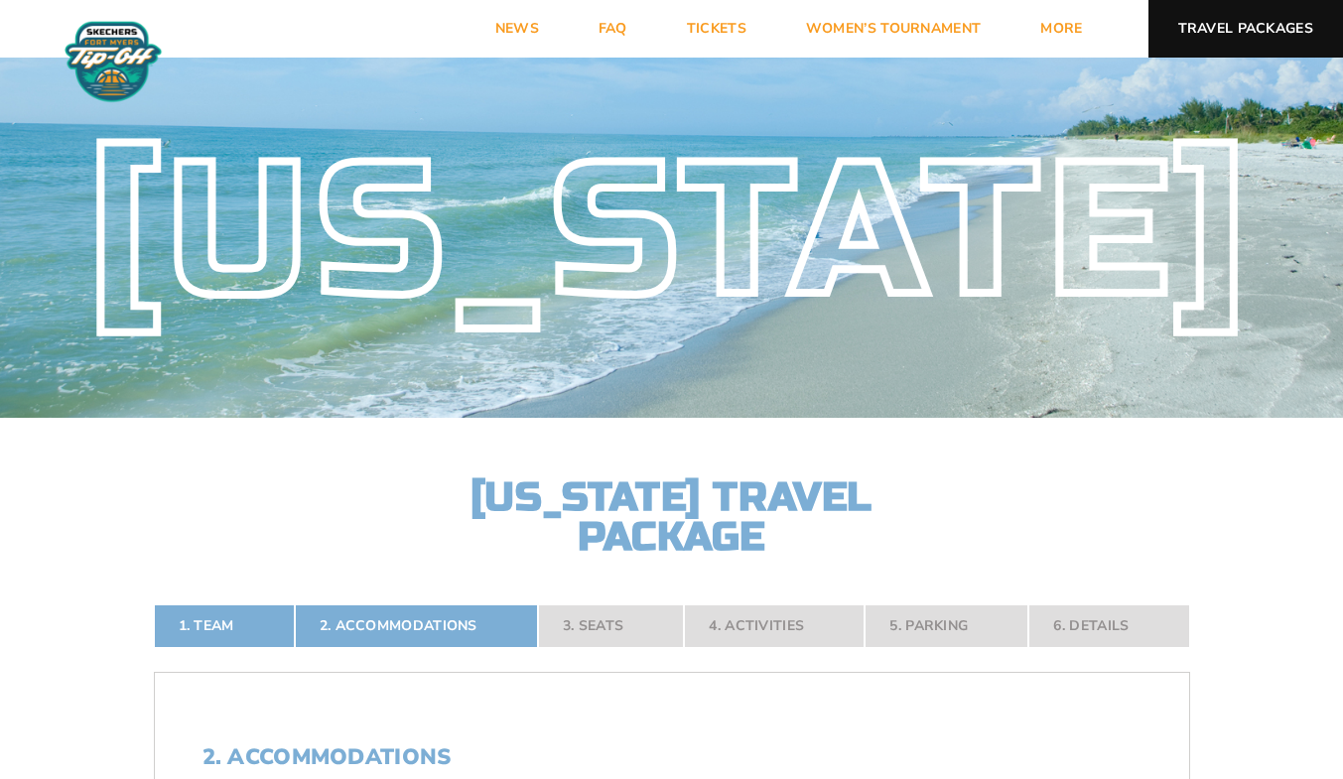
click at [1242, 22] on link "Travel Packages" at bounding box center [1246, 29] width 196 height 58
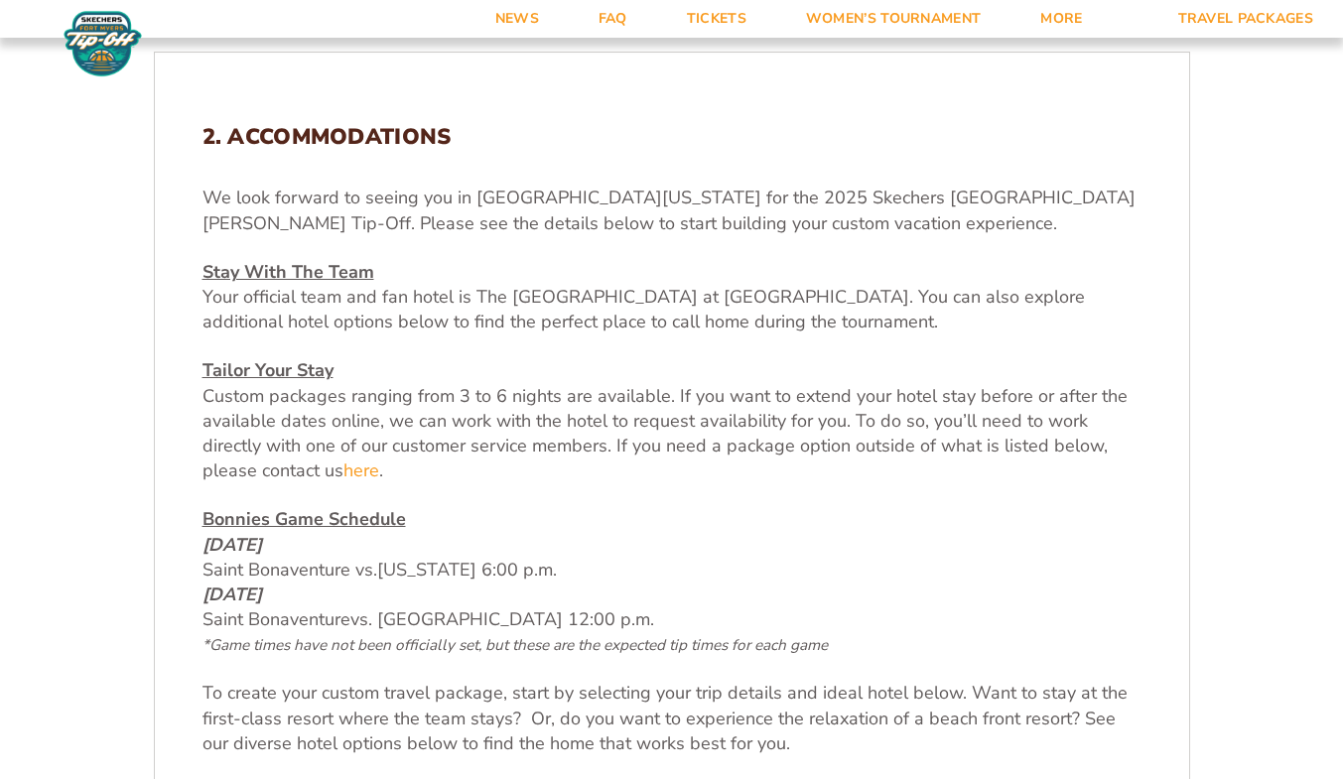
scroll to position [695, 0]
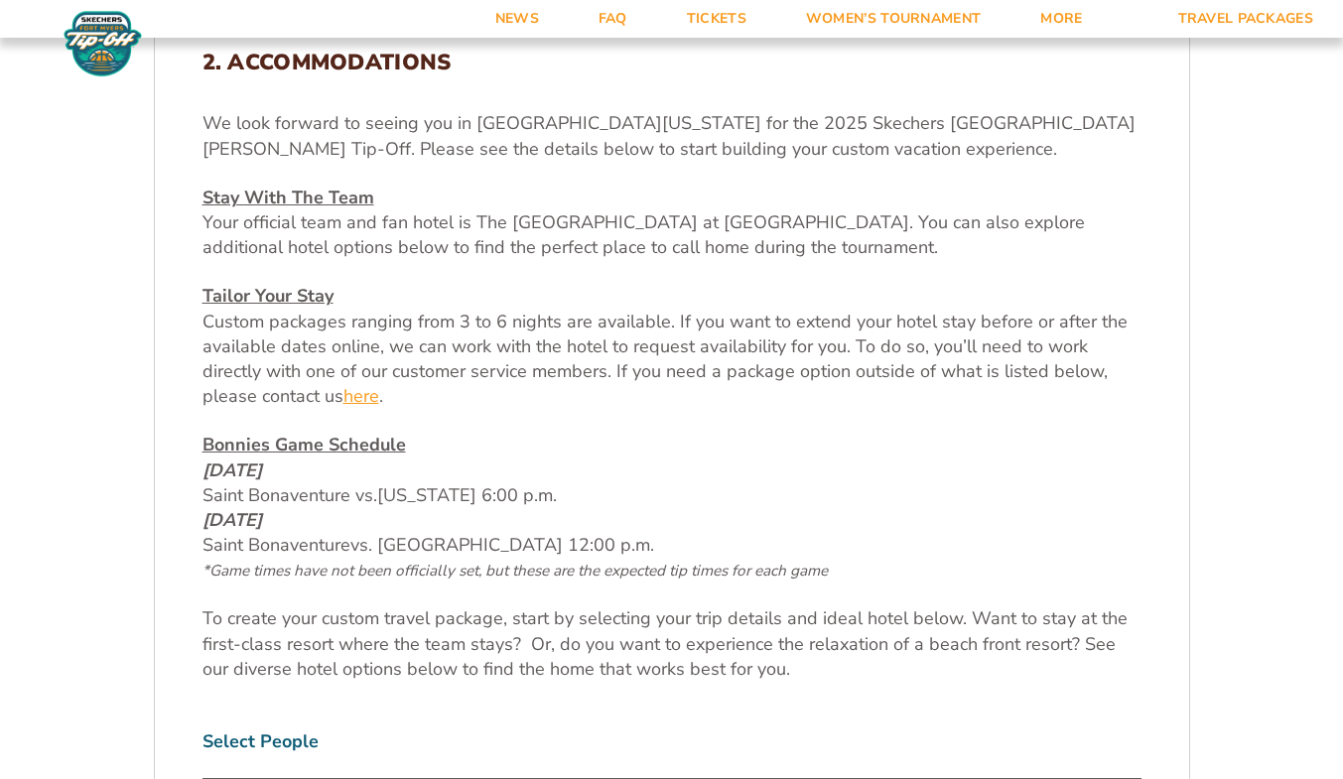
click at [363, 397] on link "here" at bounding box center [361, 396] width 36 height 25
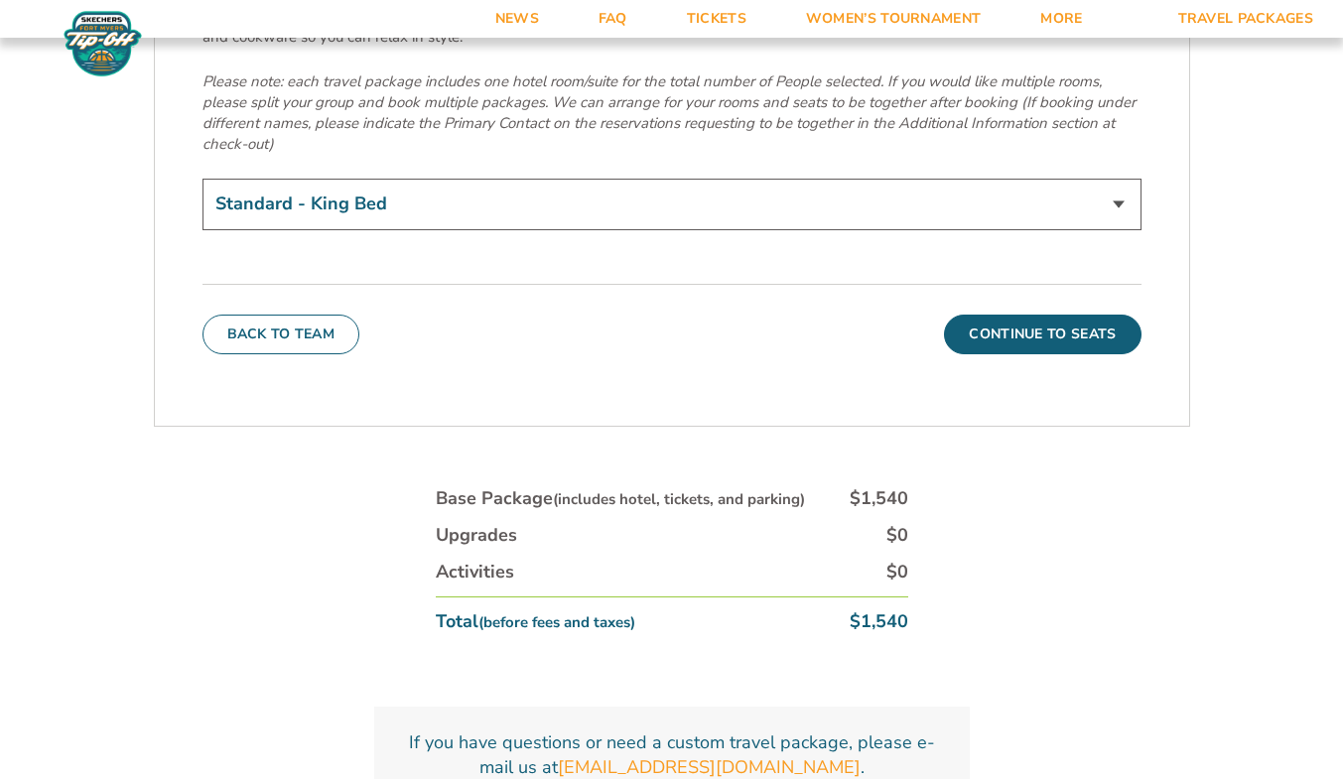
scroll to position [7147, 0]
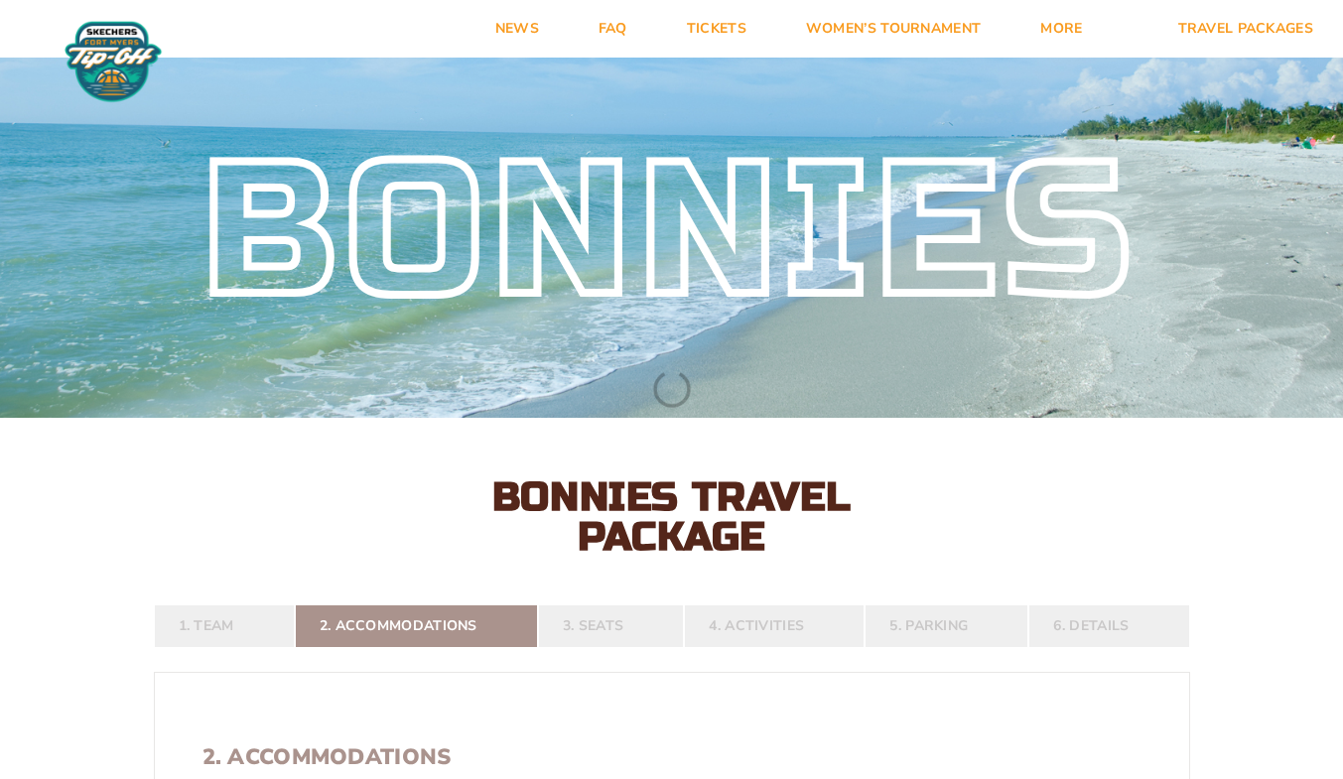
select select "3 Adults"
select select
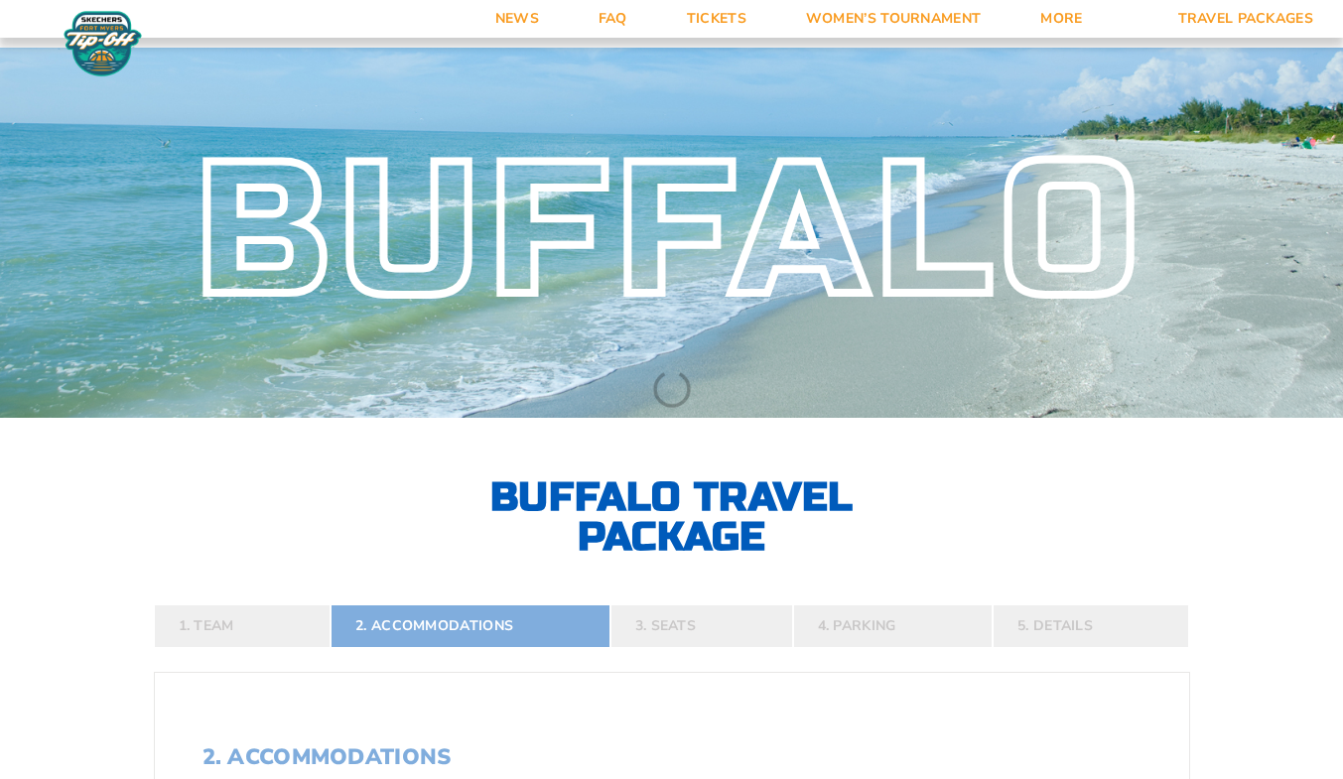
select select
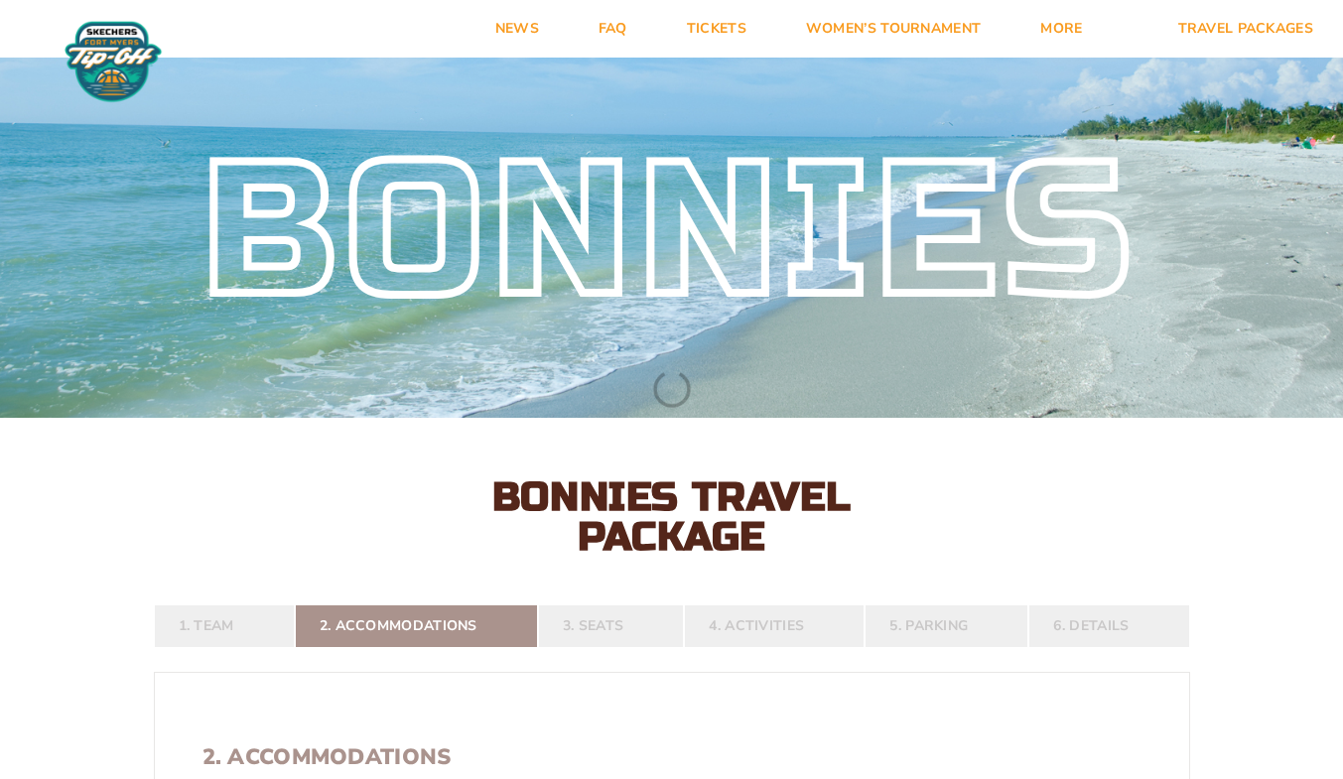
select select
